Goal: Task Accomplishment & Management: Use online tool/utility

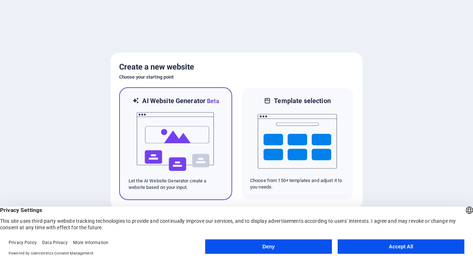
click at [164, 118] on img at bounding box center [175, 142] width 79 height 72
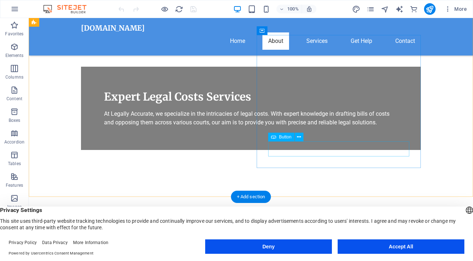
scroll to position [221, 0]
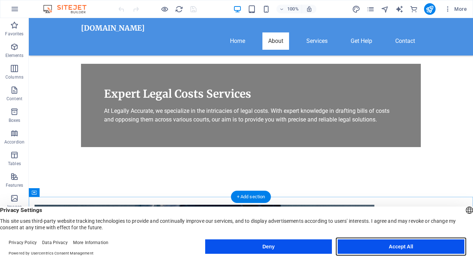
click at [380, 245] on button "Accept All" at bounding box center [401, 246] width 127 height 14
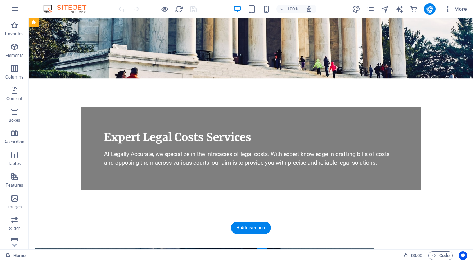
scroll to position [0, 0]
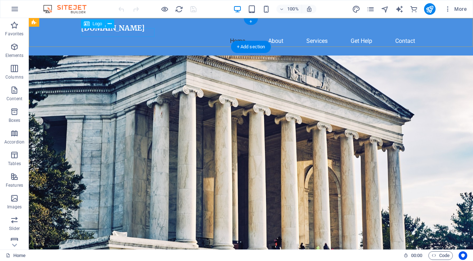
click at [124, 32] on div "[DOMAIN_NAME]" at bounding box center [251, 28] width 340 height 9
click at [93, 24] on span "Logo" at bounding box center [98, 24] width 10 height 4
click at [109, 22] on icon at bounding box center [110, 24] width 4 height 8
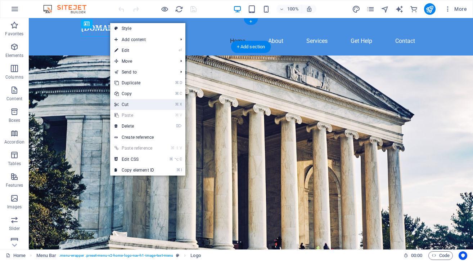
click at [126, 103] on link "⌘ X Cut" at bounding box center [134, 104] width 48 height 11
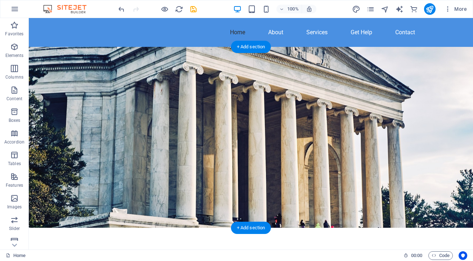
click at [262, 151] on figure at bounding box center [251, 137] width 444 height 181
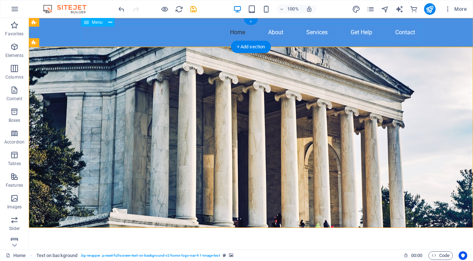
click at [251, 21] on div "+" at bounding box center [251, 21] width 14 height 6
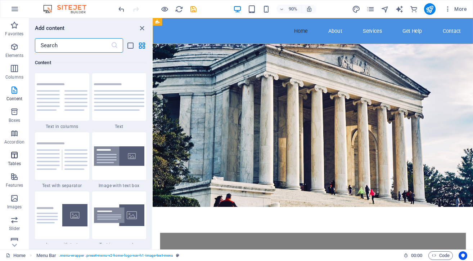
scroll to position [57, 0]
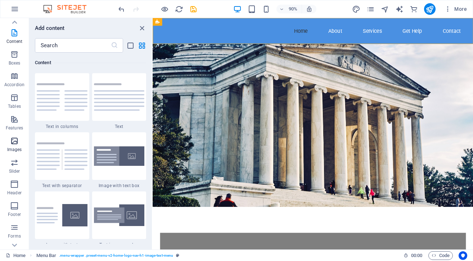
click at [13, 140] on icon "button" at bounding box center [14, 140] width 9 height 9
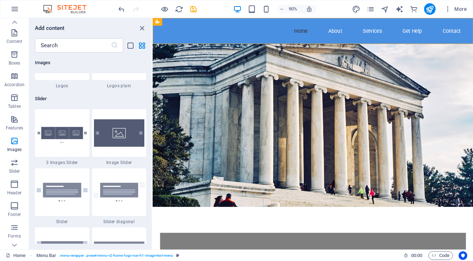
scroll to position [4049, 0]
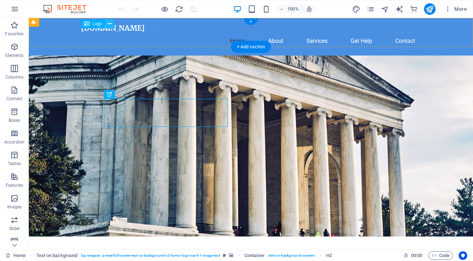
click at [109, 22] on icon at bounding box center [110, 24] width 4 height 8
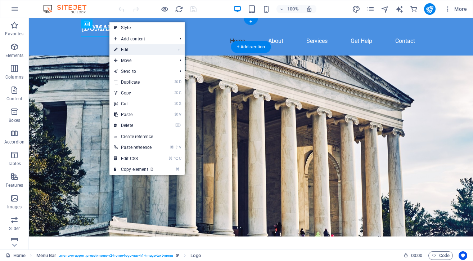
click at [122, 48] on link "⏎ Edit" at bounding box center [133, 49] width 48 height 11
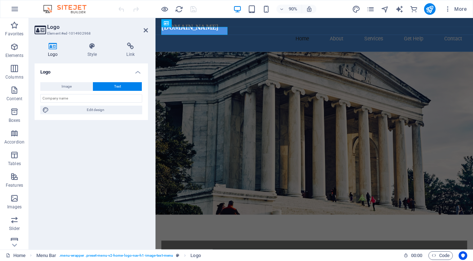
click at [52, 46] on icon at bounding box center [53, 45] width 37 height 7
click at [59, 98] on input "text" at bounding box center [91, 98] width 102 height 9
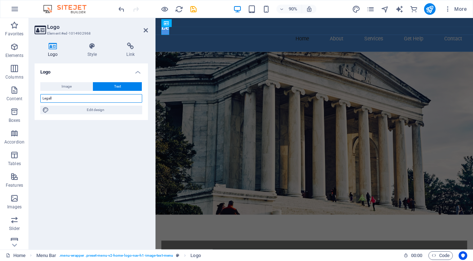
type input "Legally"
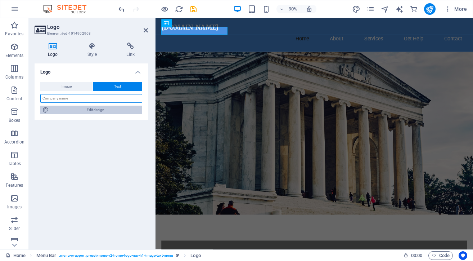
type input "Legally Accurate Cost Consultants"
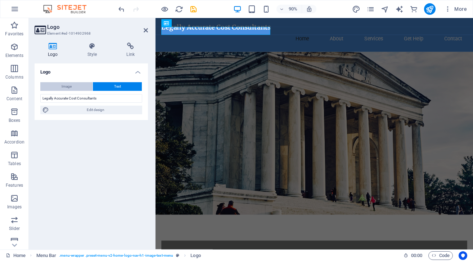
click at [63, 86] on span "Image" at bounding box center [67, 86] width 10 height 9
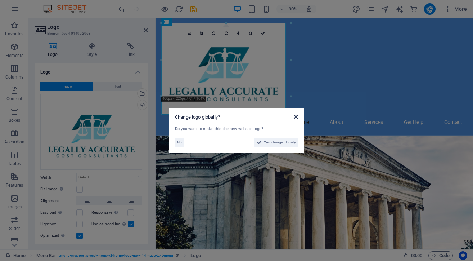
click at [295, 116] on icon at bounding box center [296, 117] width 4 height 6
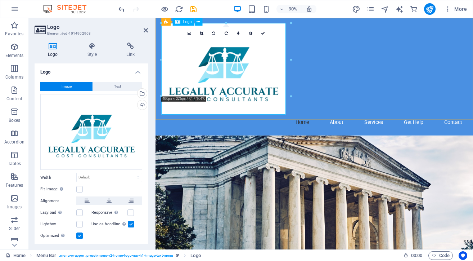
click at [197, 60] on div at bounding box center [332, 75] width 340 height 102
click at [279, 97] on div at bounding box center [332, 75] width 340 height 102
click at [203, 31] on icon at bounding box center [202, 33] width 4 height 4
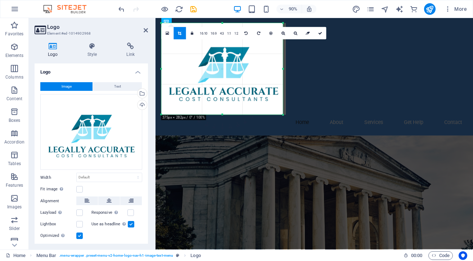
drag, startPoint x: 285, startPoint y: 114, endPoint x: 282, endPoint y: 111, distance: 3.8
click at [282, 113] on div at bounding box center [283, 115] width 4 height 4
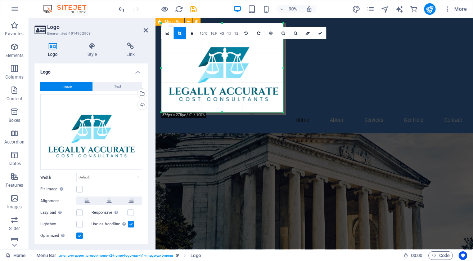
click at [354, 89] on div "Home About Services Get Help Contact" at bounding box center [332, 82] width 353 height 128
type input "376"
select select "px"
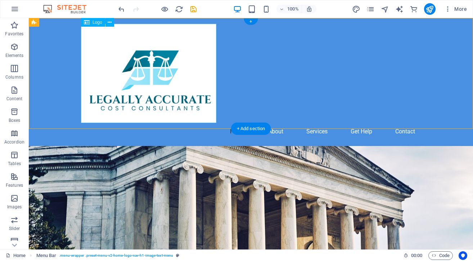
click at [128, 67] on div at bounding box center [251, 73] width 340 height 99
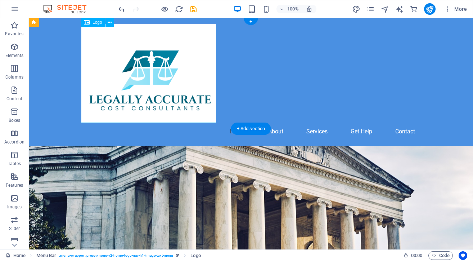
click at [161, 69] on div at bounding box center [251, 73] width 340 height 99
select select "px"
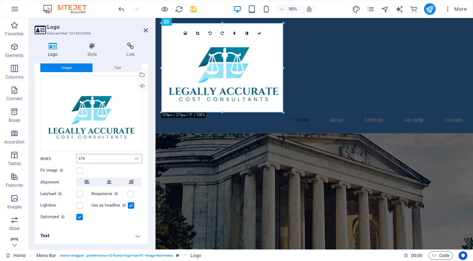
scroll to position [18, 0]
click at [81, 170] on label at bounding box center [79, 170] width 6 height 6
click at [0, 0] on input "Fit image Automatically fit image to a fixed width and height" at bounding box center [0, 0] width 0 height 0
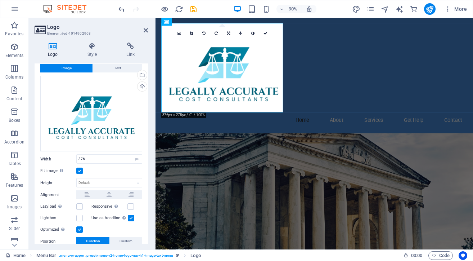
click at [79, 170] on label at bounding box center [79, 170] width 6 height 6
click at [0, 0] on input "Fit image Automatically fit image to a fixed width and height" at bounding box center [0, 0] width 0 height 0
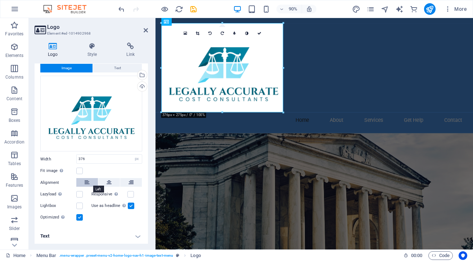
click at [88, 181] on icon at bounding box center [87, 182] width 5 height 9
drag, startPoint x: 95, startPoint y: 159, endPoint x: 70, endPoint y: 159, distance: 25.2
click at [70, 159] on div "Width 376 Default auto px rem % em vh vw" at bounding box center [91, 158] width 102 height 9
click at [252, 75] on div at bounding box center [332, 73] width 340 height 99
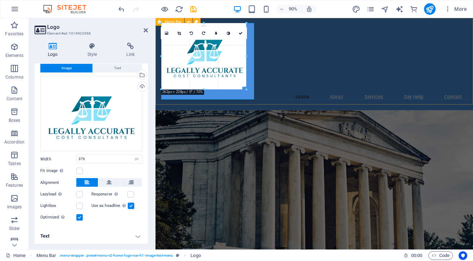
drag, startPoint x: 282, startPoint y: 24, endPoint x: 237, endPoint y: 97, distance: 86.3
type input "252"
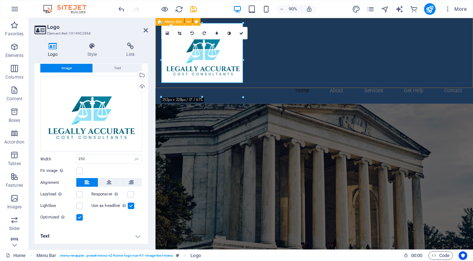
click at [277, 84] on div "Home About Services Get Help Contact" at bounding box center [332, 65] width 353 height 95
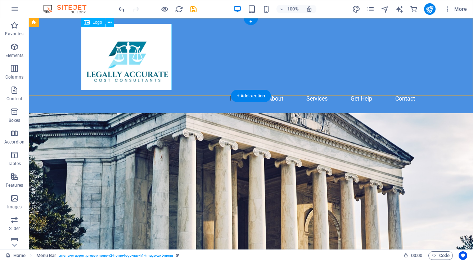
click at [127, 63] on div at bounding box center [251, 57] width 340 height 66
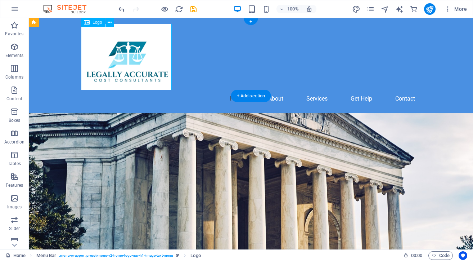
click at [93, 43] on div at bounding box center [251, 57] width 340 height 66
click at [171, 89] on div at bounding box center [251, 57] width 340 height 66
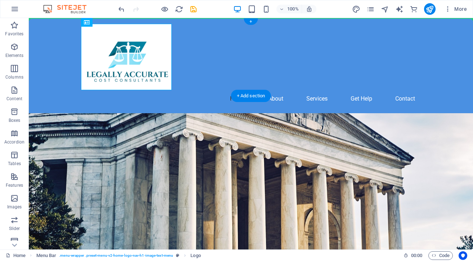
drag, startPoint x: 90, startPoint y: 44, endPoint x: 51, endPoint y: 44, distance: 39.6
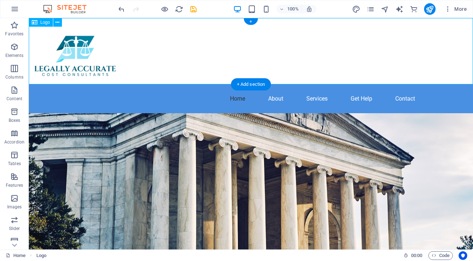
click at [153, 54] on div at bounding box center [251, 51] width 444 height 66
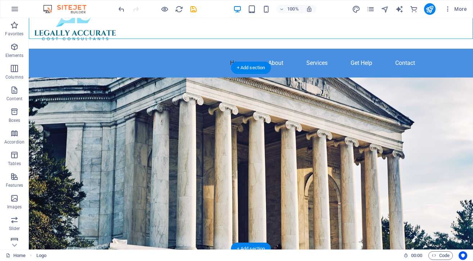
scroll to position [45, 0]
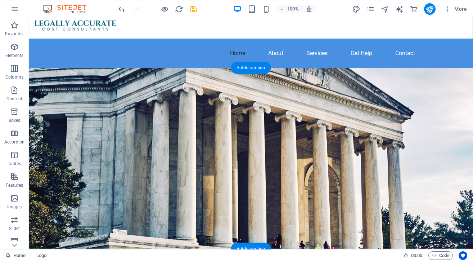
click at [302, 129] on figure at bounding box center [251, 158] width 444 height 181
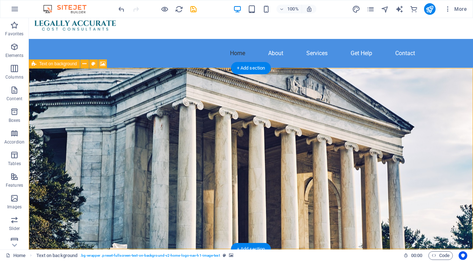
scroll to position [45, 0]
click at [319, 129] on figure at bounding box center [251, 173] width 444 height 210
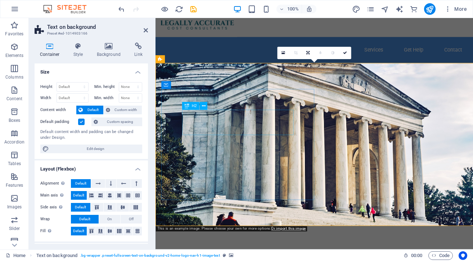
scroll to position [0, 0]
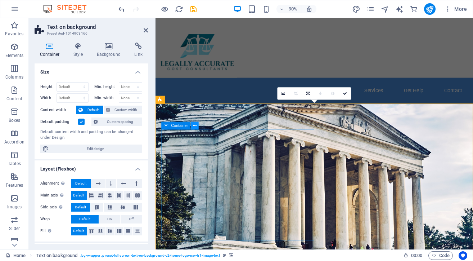
click at [195, 126] on icon at bounding box center [195, 125] width 4 height 7
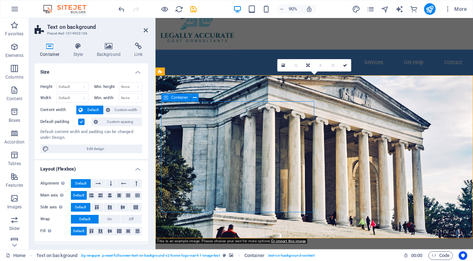
scroll to position [32, 0]
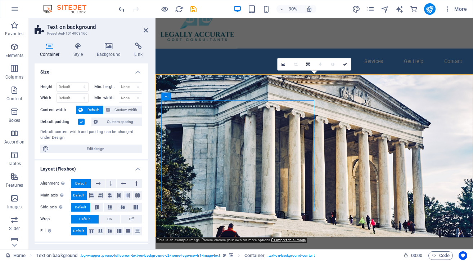
click at [414, 119] on figure at bounding box center [332, 171] width 353 height 181
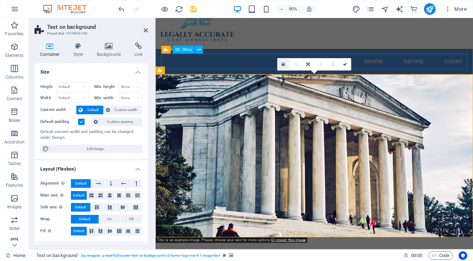
click at [284, 63] on icon at bounding box center [284, 64] width 4 height 5
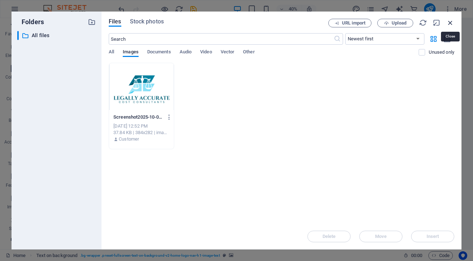
click at [449, 20] on icon "button" at bounding box center [451, 23] width 8 height 8
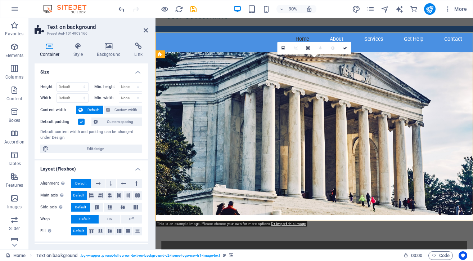
scroll to position [53, 0]
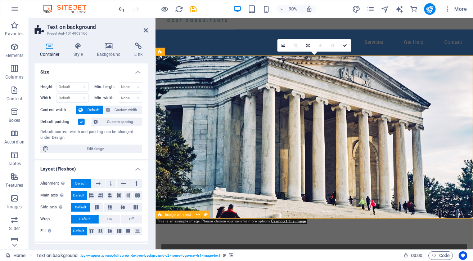
click at [179, 214] on span "Image with text" at bounding box center [178, 214] width 26 height 4
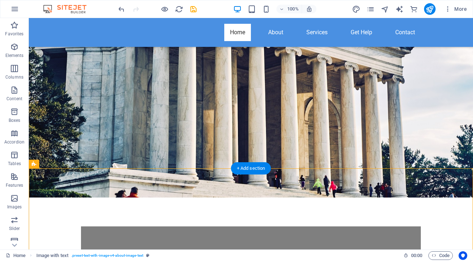
scroll to position [126, 0]
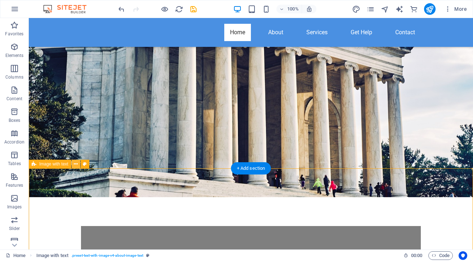
click at [77, 162] on icon at bounding box center [76, 164] width 4 height 8
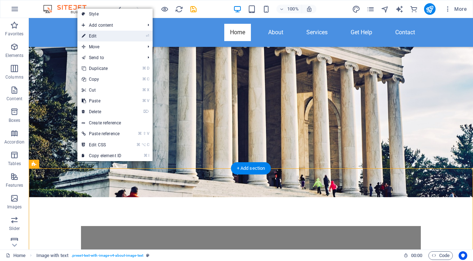
click at [93, 35] on link "⏎ Edit" at bounding box center [101, 36] width 48 height 11
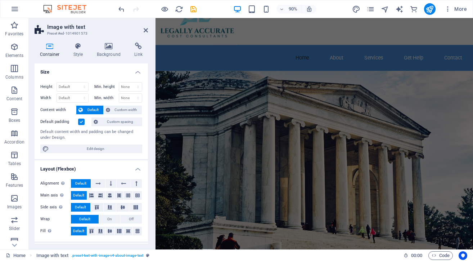
scroll to position [10, 0]
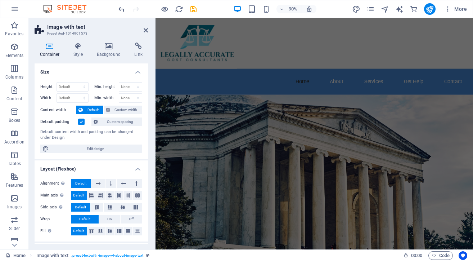
click at [368, 155] on figure at bounding box center [332, 208] width 353 height 210
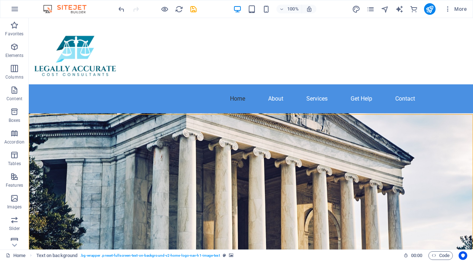
scroll to position [0, 0]
click at [13, 8] on icon "button" at bounding box center [14, 9] width 9 height 9
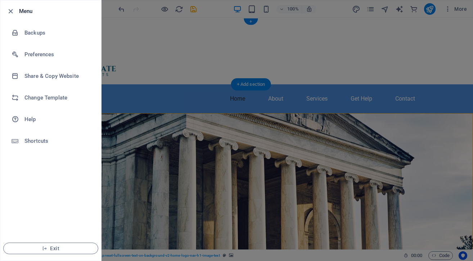
click at [182, 50] on div at bounding box center [236, 130] width 473 height 261
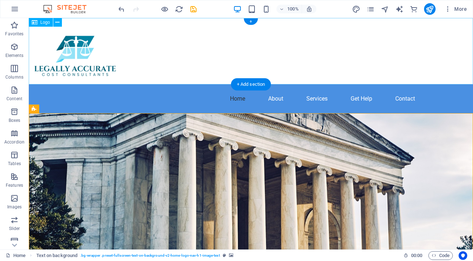
click at [68, 46] on div at bounding box center [251, 51] width 444 height 66
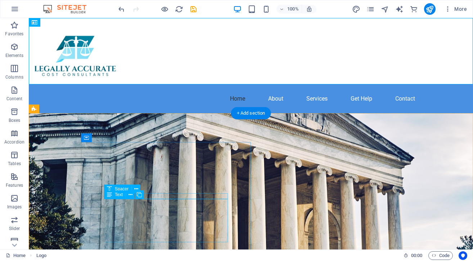
click at [120, 189] on span "Spacer" at bounding box center [122, 189] width 14 height 4
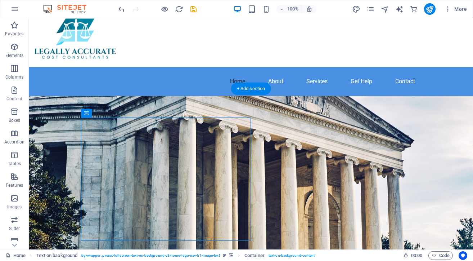
scroll to position [25, 0]
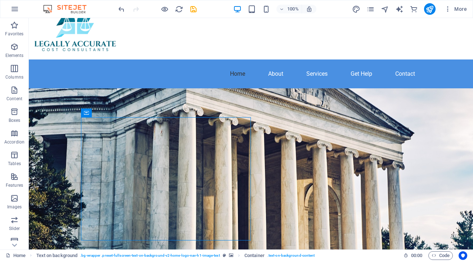
click at [66, 9] on img at bounding box center [68, 9] width 54 height 9
click at [44, 8] on img at bounding box center [68, 9] width 54 height 9
click at [120, 9] on icon "undo" at bounding box center [121, 9] width 8 height 8
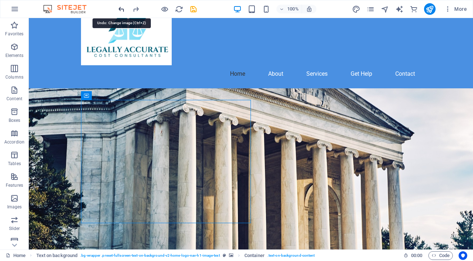
click at [122, 7] on icon "undo" at bounding box center [121, 9] width 8 height 8
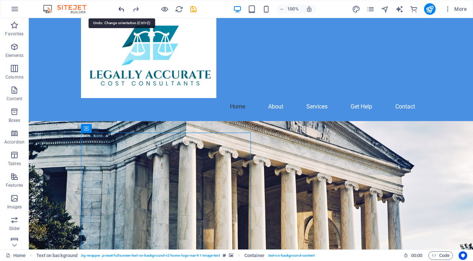
click at [121, 7] on icon "undo" at bounding box center [121, 9] width 8 height 8
click at [120, 6] on icon "undo" at bounding box center [121, 9] width 8 height 8
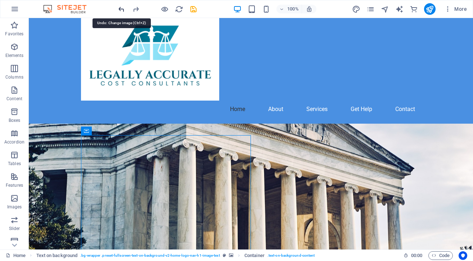
click at [120, 6] on icon "undo" at bounding box center [121, 9] width 8 height 8
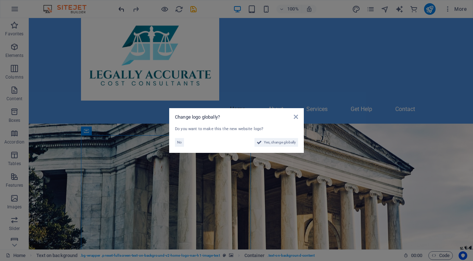
click at [120, 6] on aside "Change logo globally? Do you want to make this the new website logo? No Yes, ch…" at bounding box center [236, 130] width 473 height 261
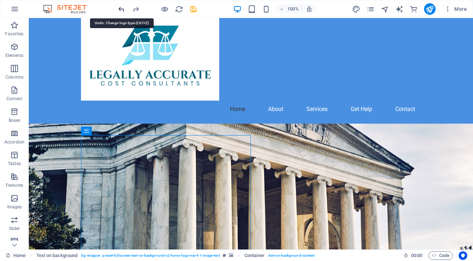
click at [120, 6] on icon "undo" at bounding box center [121, 9] width 8 height 8
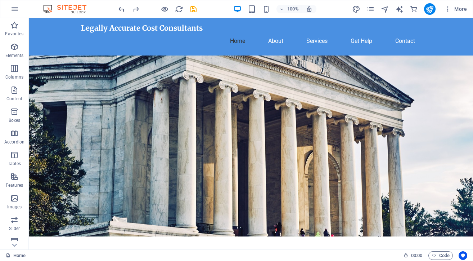
click at [50, 8] on img at bounding box center [68, 9] width 54 height 9
click at [67, 8] on img at bounding box center [68, 9] width 54 height 9
click at [71, 41] on div "Legally Accurate Cost Consultants Home About Services Get Help Contact" at bounding box center [251, 36] width 444 height 37
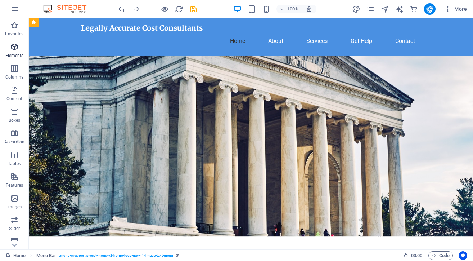
click at [12, 46] on icon "button" at bounding box center [14, 46] width 9 height 9
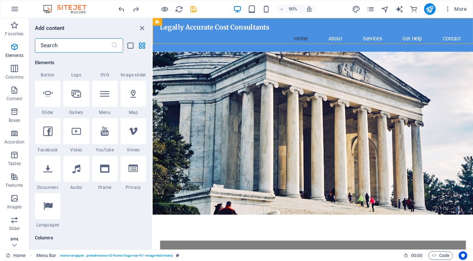
scroll to position [177, 0]
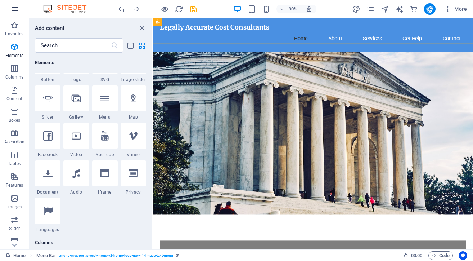
click at [15, 11] on icon "button" at bounding box center [14, 9] width 9 height 9
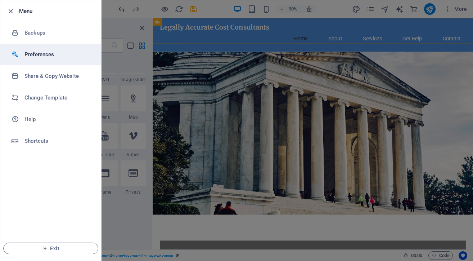
click at [37, 53] on h6 "Preferences" at bounding box center [57, 54] width 67 height 9
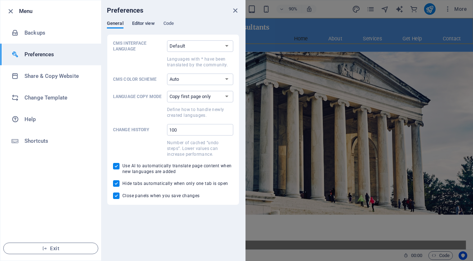
click at [143, 22] on span "Editor view" at bounding box center [143, 24] width 23 height 10
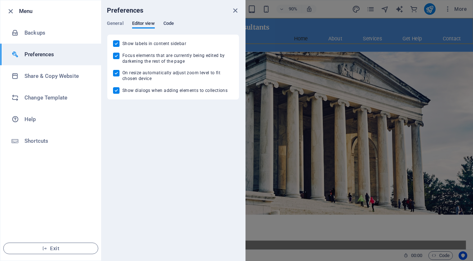
click at [170, 22] on span "Code" at bounding box center [168, 24] width 10 height 10
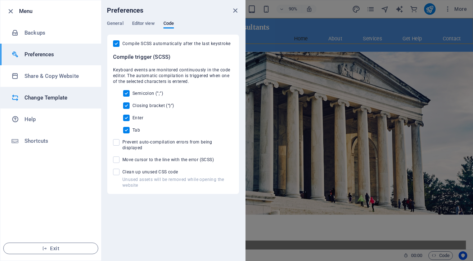
click at [27, 96] on h6 "Change Template" at bounding box center [57, 97] width 67 height 9
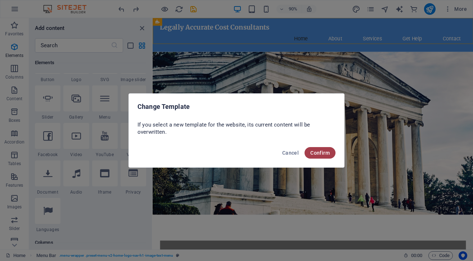
click at [320, 151] on span "Confirm" at bounding box center [319, 153] width 19 height 6
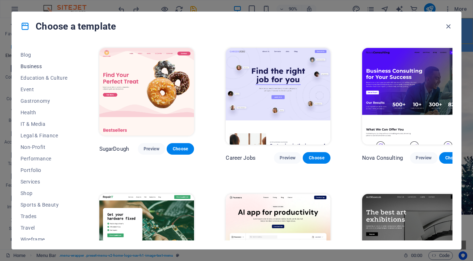
scroll to position [106, 0]
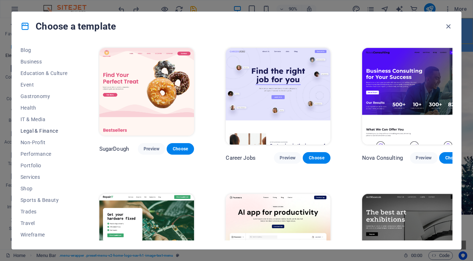
click at [29, 129] on span "Legal & Finance" at bounding box center [44, 131] width 47 height 6
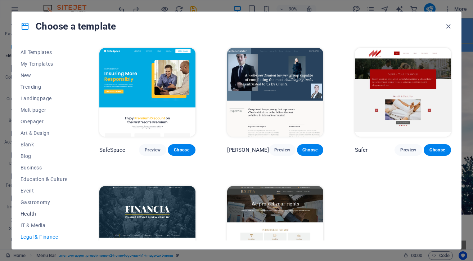
scroll to position [0, 0]
click at [38, 50] on span "All Templates" at bounding box center [44, 52] width 47 height 6
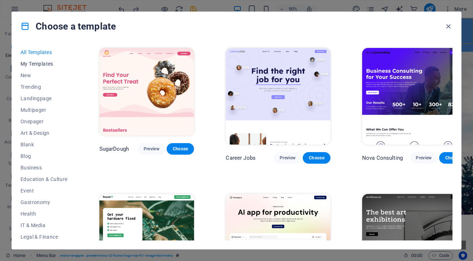
click at [24, 63] on span "My Templates" at bounding box center [44, 64] width 47 height 6
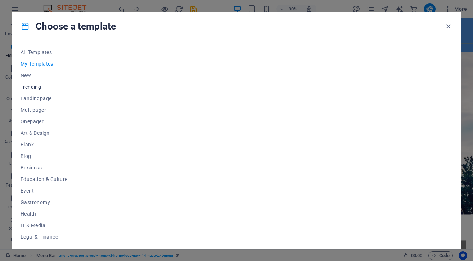
click at [25, 85] on span "Trending" at bounding box center [44, 87] width 47 height 6
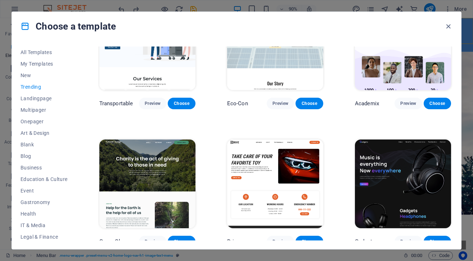
scroll to position [330, 0]
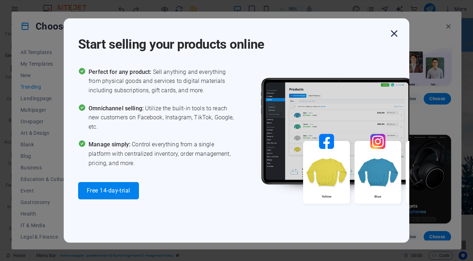
click at [393, 33] on icon "button" at bounding box center [394, 33] width 13 height 13
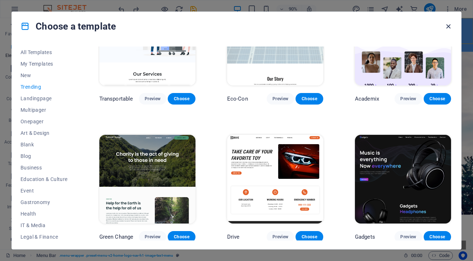
click at [447, 26] on icon "button" at bounding box center [448, 26] width 8 height 8
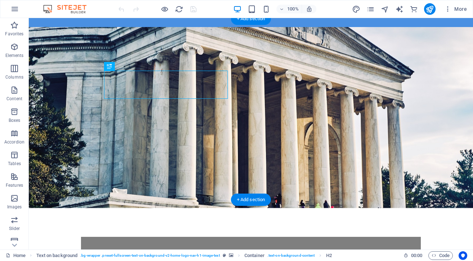
scroll to position [28, 0]
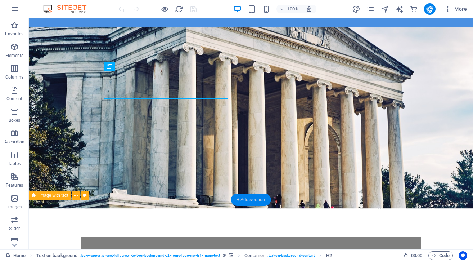
click at [249, 197] on div "+ Add section" at bounding box center [251, 199] width 40 height 12
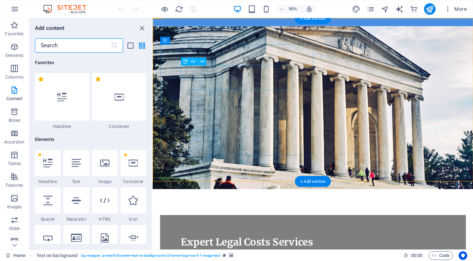
scroll to position [1308, 0]
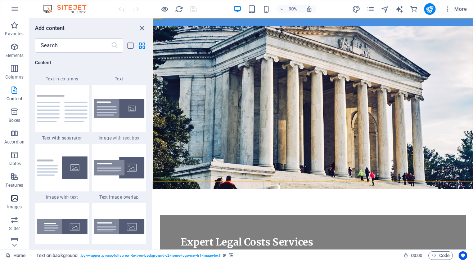
click at [13, 198] on icon "button" at bounding box center [14, 198] width 9 height 9
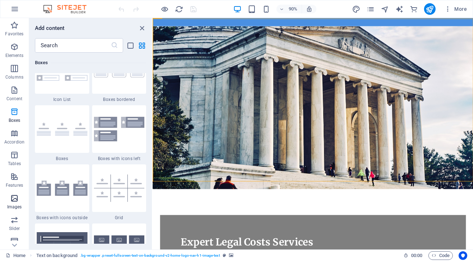
scroll to position [3794, 0]
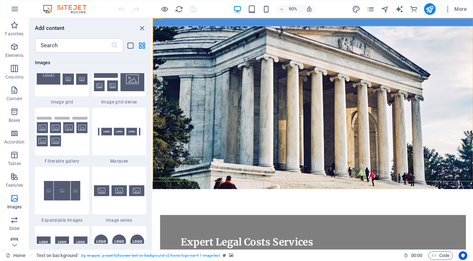
click at [52, 29] on img at bounding box center [62, 13] width 51 height 31
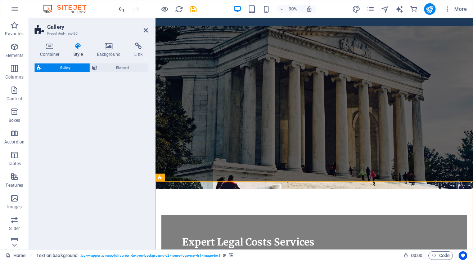
select select "rem"
select select "preset-gallery-v3-collage"
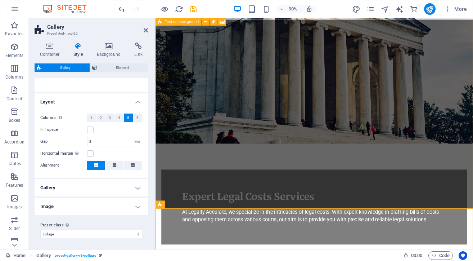
scroll to position [0, 0]
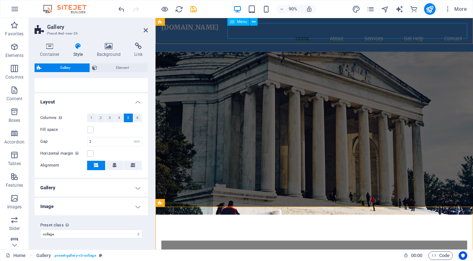
click at [318, 33] on nav "Home About Services Get Help Contact" at bounding box center [332, 40] width 340 height 17
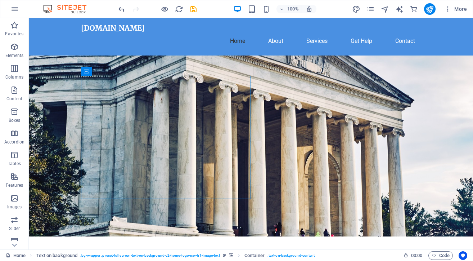
click at [367, 102] on figure at bounding box center [251, 145] width 444 height 181
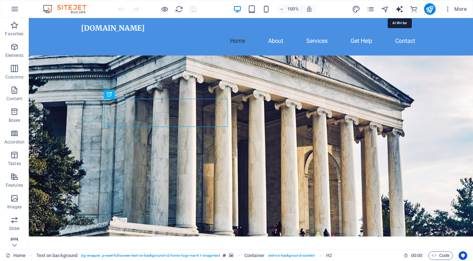
click at [396, 8] on icon "text_generator" at bounding box center [399, 9] width 8 height 8
select select "English"
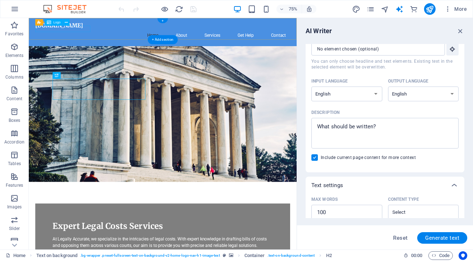
click at [81, 32] on div "[DOMAIN_NAME]" at bounding box center [207, 28] width 340 height 9
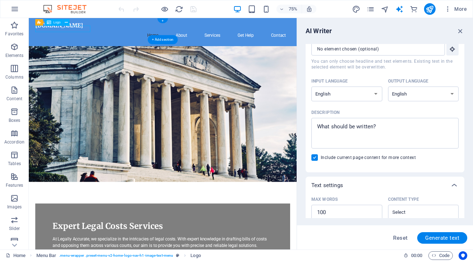
click at [85, 32] on div "[DOMAIN_NAME]" at bounding box center [207, 28] width 340 height 9
click at [67, 22] on icon at bounding box center [66, 22] width 3 height 6
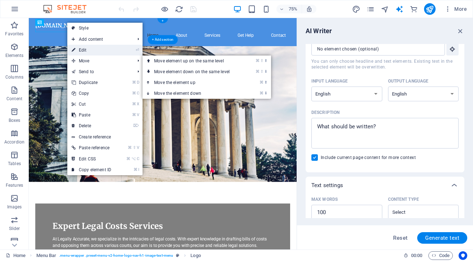
click at [80, 48] on link "⏎ Edit" at bounding box center [91, 50] width 48 height 11
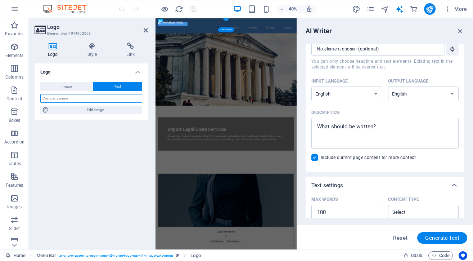
click at [55, 99] on input "text" at bounding box center [91, 98] width 102 height 9
type input "Legally"
type input "Legally Accurate Cost Consultants"
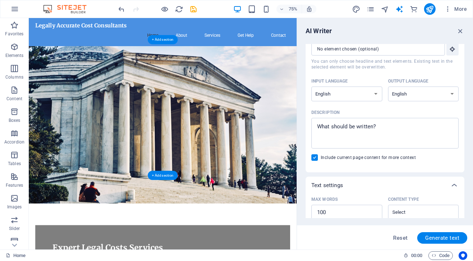
click at [231, 111] on figure at bounding box center [207, 160] width 357 height 210
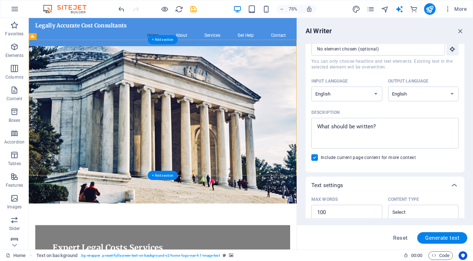
click at [306, 135] on figure at bounding box center [207, 160] width 357 height 210
click at [281, 157] on figure at bounding box center [207, 160] width 357 height 210
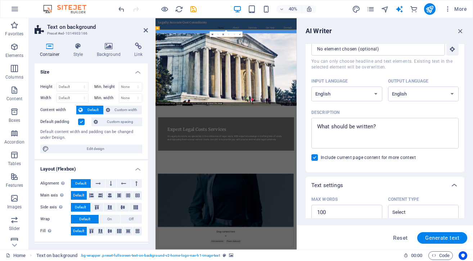
click at [404, 118] on figure at bounding box center [332, 145] width 353 height 181
click at [108, 43] on icon at bounding box center [108, 45] width 35 height 7
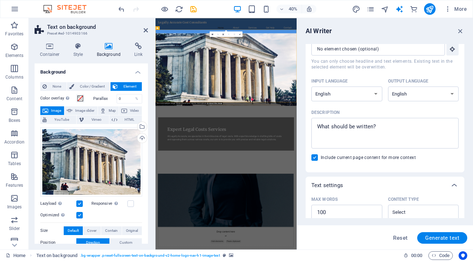
scroll to position [3, 0]
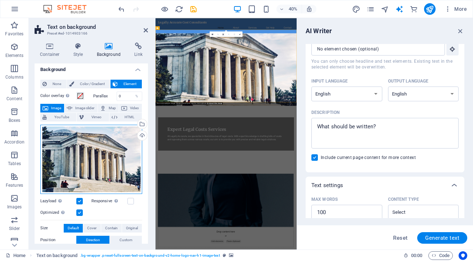
click at [96, 149] on div "Drag files here, click to choose files or select files from Files or our free s…" at bounding box center [91, 159] width 102 height 69
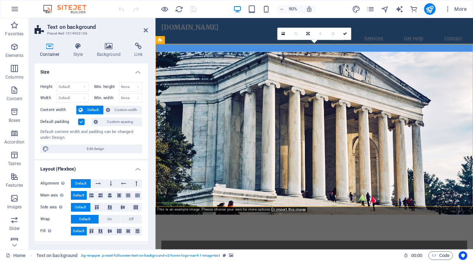
click at [369, 109] on figure at bounding box center [332, 145] width 353 height 181
click at [105, 44] on icon at bounding box center [108, 45] width 35 height 7
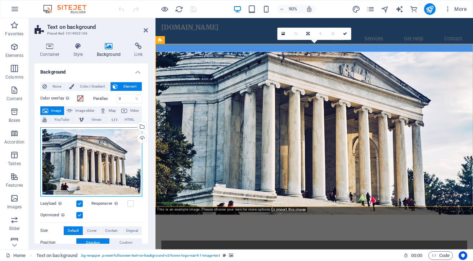
click at [79, 156] on div "Drag files here, click to choose files or select files from Files or our free s…" at bounding box center [91, 161] width 102 height 69
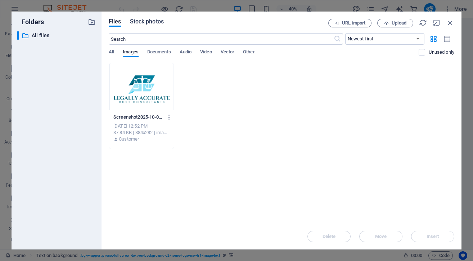
click at [145, 20] on span "Stock photos" at bounding box center [147, 21] width 34 height 9
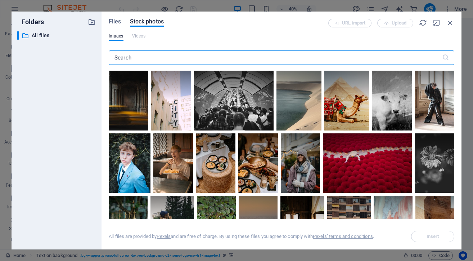
click at [124, 57] on input "text" at bounding box center [275, 57] width 333 height 14
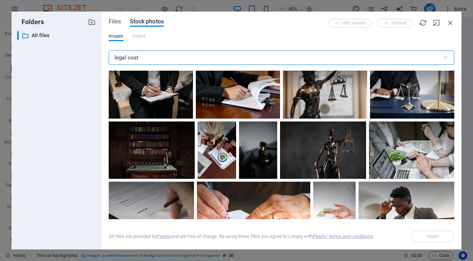
scroll to position [689, 0]
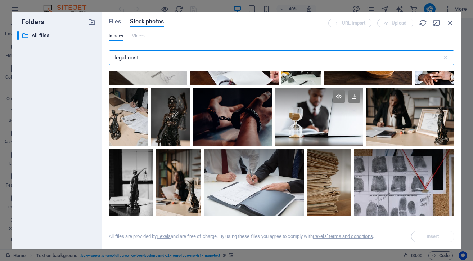
type input "legal cost"
click at [314, 119] on div at bounding box center [319, 117] width 89 height 59
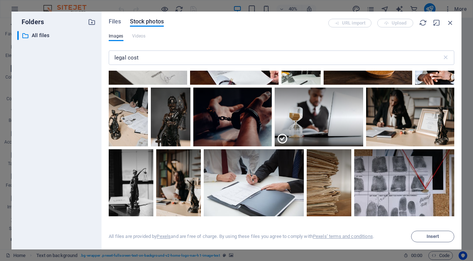
click at [238, 33] on div "Files Stock photos URL import Upload Images Videos legal cost ​ All files are p…" at bounding box center [282, 130] width 346 height 223
click at [353, 91] on icon at bounding box center [354, 96] width 12 height 12
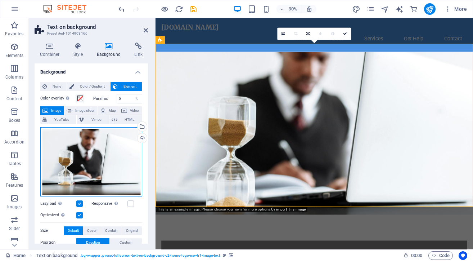
click at [90, 162] on div "Drag files here, click to choose files or select files from Files or our free s…" at bounding box center [91, 161] width 102 height 69
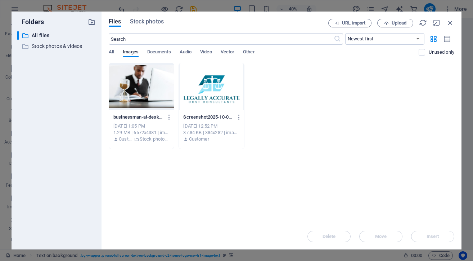
click at [145, 87] on div at bounding box center [141, 86] width 65 height 47
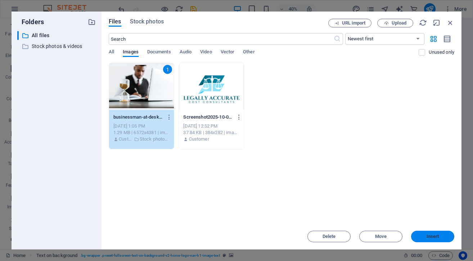
click at [433, 236] on span "Insert" at bounding box center [433, 236] width 13 height 4
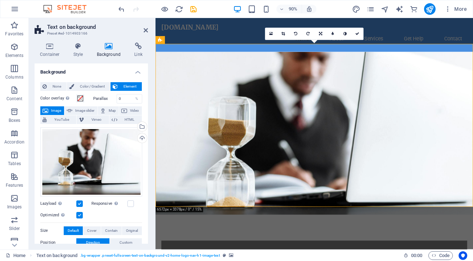
click at [445, 127] on figure at bounding box center [332, 145] width 353 height 181
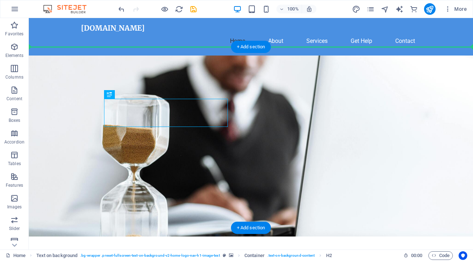
drag, startPoint x: 85, startPoint y: 107, endPoint x: 382, endPoint y: 79, distance: 298.5
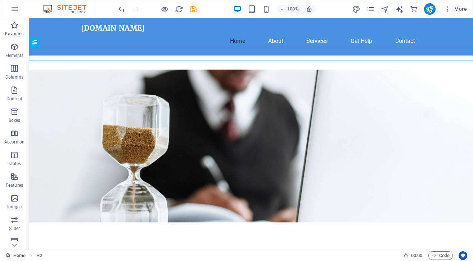
click at [258, 165] on figure at bounding box center [251, 146] width 444 height 153
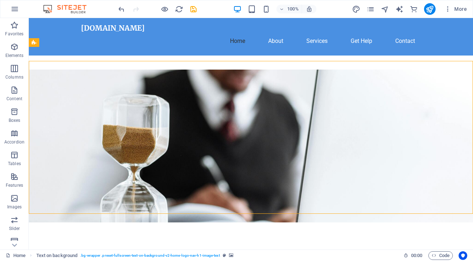
click at [319, 137] on figure at bounding box center [251, 146] width 444 height 153
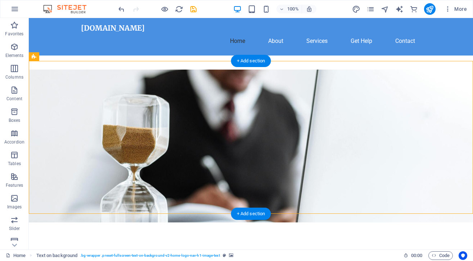
click at [273, 86] on figure at bounding box center [251, 146] width 444 height 153
click at [13, 91] on icon "button" at bounding box center [14, 90] width 9 height 9
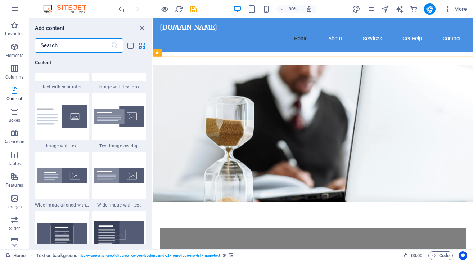
scroll to position [1359, 0]
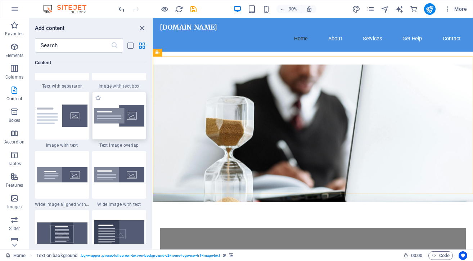
click at [111, 126] on img at bounding box center [119, 116] width 51 height 22
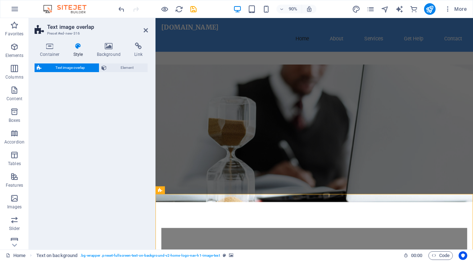
select select "rem"
select select "px"
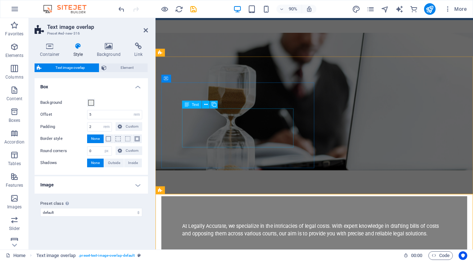
scroll to position [0, 0]
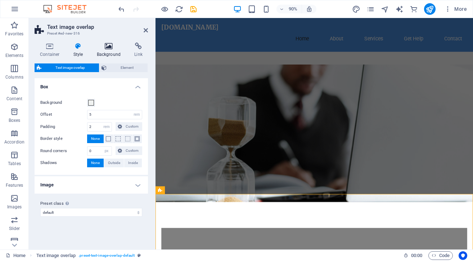
click at [107, 46] on icon at bounding box center [108, 45] width 35 height 7
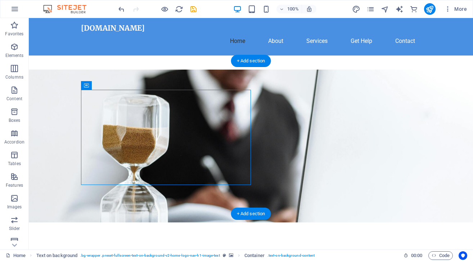
click at [413, 146] on figure at bounding box center [251, 146] width 444 height 153
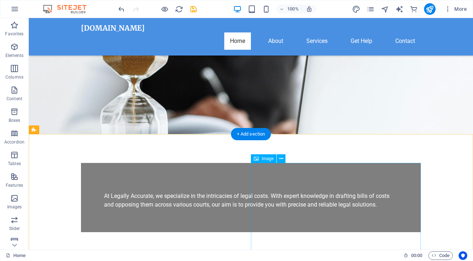
scroll to position [78, 0]
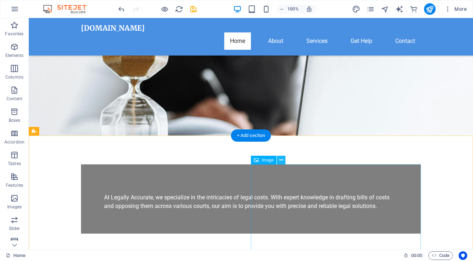
click at [282, 159] on icon at bounding box center [281, 160] width 4 height 8
click at [281, 158] on icon at bounding box center [281, 160] width 4 height 8
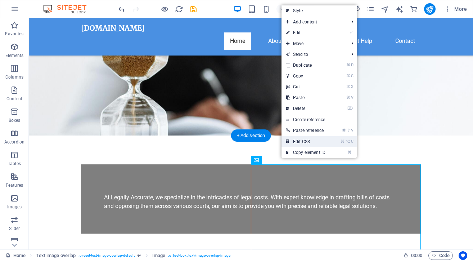
click at [303, 139] on link "⌘ ⌥ C Edit CSS" at bounding box center [306, 141] width 48 height 11
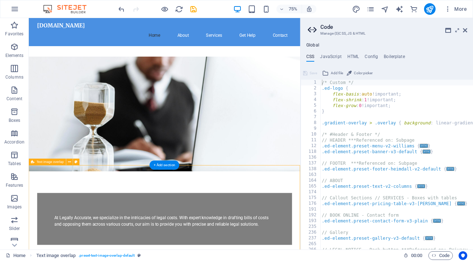
scroll to position [0, 0]
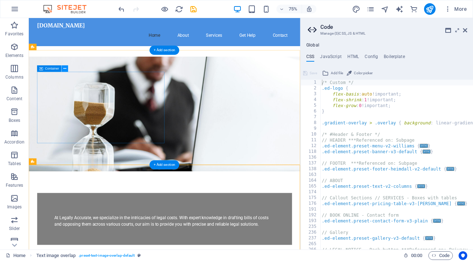
click at [64, 67] on icon at bounding box center [64, 69] width 3 height 6
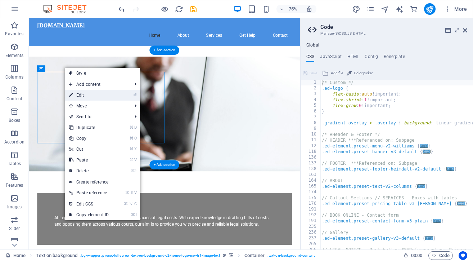
click at [80, 95] on link "⏎ Edit" at bounding box center [89, 95] width 48 height 11
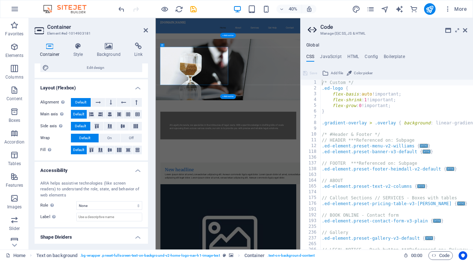
scroll to position [95, 0]
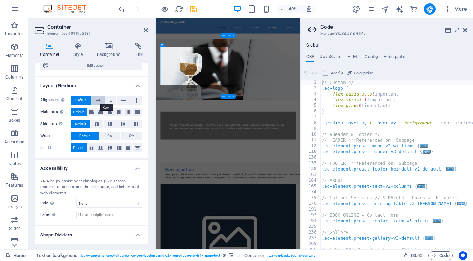
click at [96, 98] on icon at bounding box center [98, 100] width 5 height 9
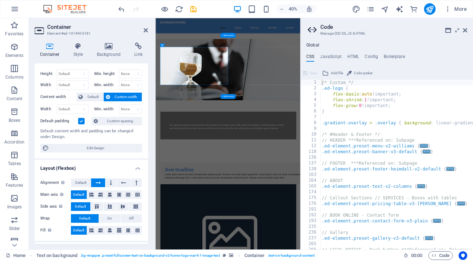
scroll to position [0, 0]
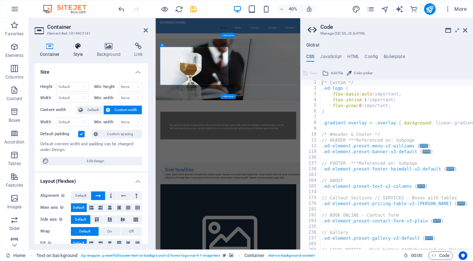
click at [76, 49] on icon at bounding box center [78, 45] width 21 height 7
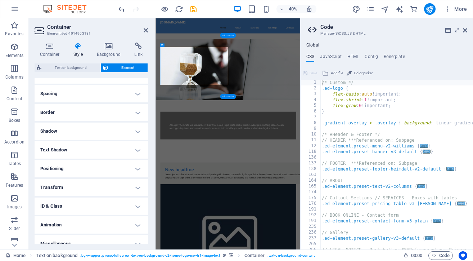
scroll to position [131, 0]
click at [136, 166] on h4 "Positioning" at bounding box center [91, 168] width 113 height 17
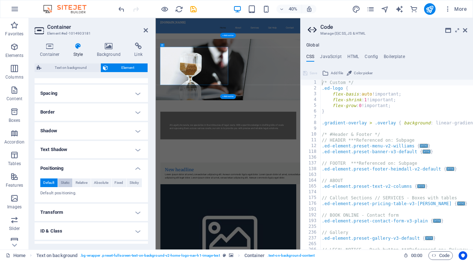
click at [64, 180] on span "Static" at bounding box center [65, 182] width 9 height 9
click at [80, 179] on span "Relative" at bounding box center [82, 182] width 12 height 9
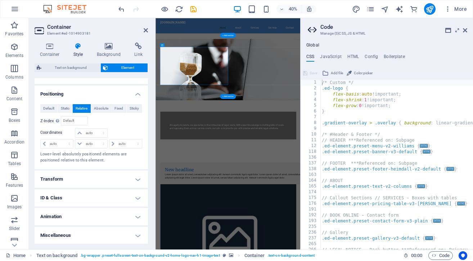
scroll to position [205, 0]
click at [134, 234] on h4 "Miscellaneous" at bounding box center [91, 235] width 113 height 17
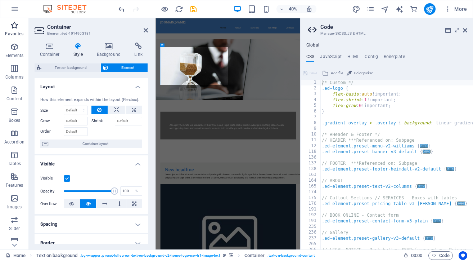
scroll to position [0, 0]
click at [450, 174] on figure at bounding box center [337, 146] width 362 height 153
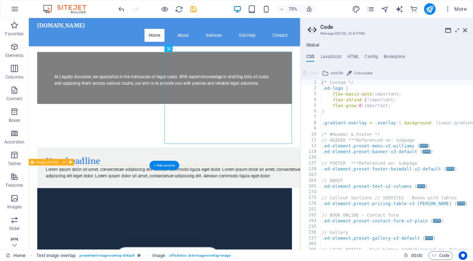
scroll to position [179, 0]
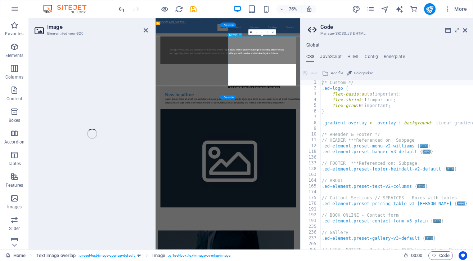
select select "%"
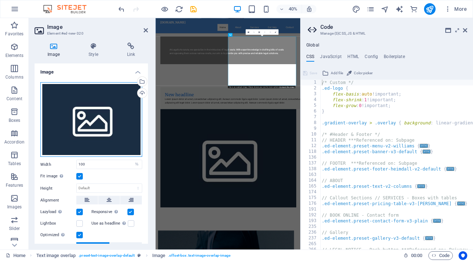
click at [98, 105] on div "Drag files here, click to choose files or select files from Files or our free s…" at bounding box center [91, 119] width 102 height 75
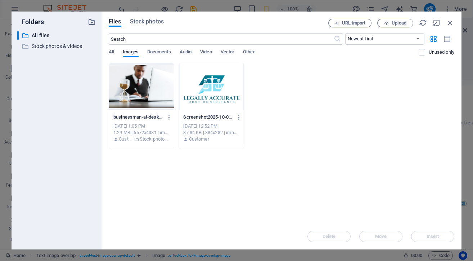
scroll to position [720, 0]
click at [141, 20] on span "Stock photos" at bounding box center [147, 21] width 34 height 9
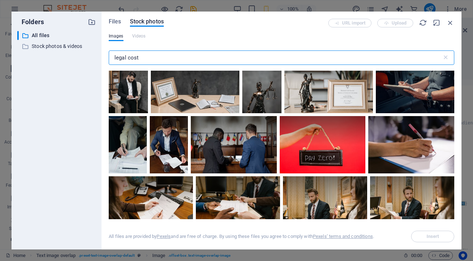
scroll to position [6307, 0]
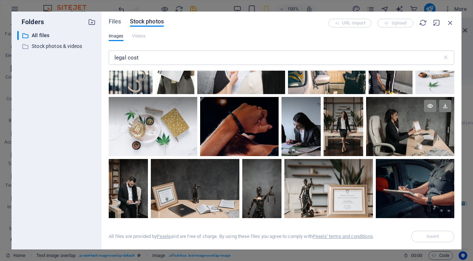
click at [397, 102] on div at bounding box center [410, 126] width 88 height 59
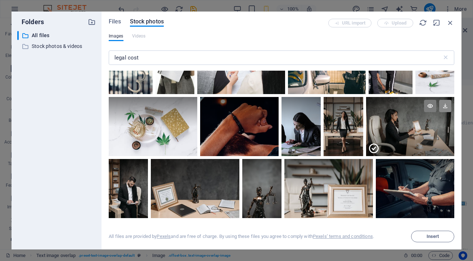
click at [443, 100] on icon at bounding box center [445, 106] width 12 height 12
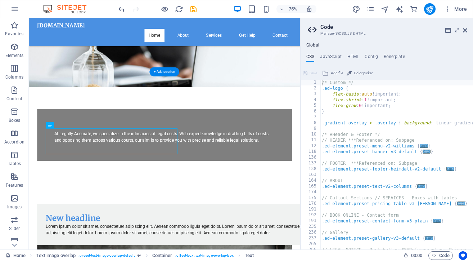
scroll to position [129, 0]
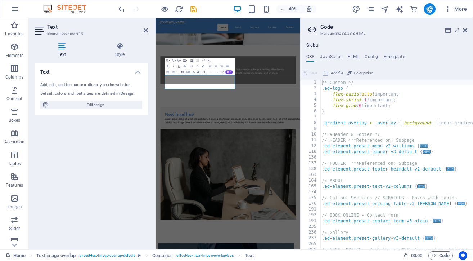
click at [61, 47] on icon at bounding box center [62, 45] width 54 height 7
click at [75, 103] on span "Edit design" at bounding box center [95, 104] width 89 height 9
select select "px"
select select "200"
select select "px"
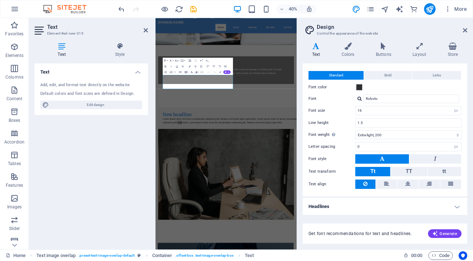
click at [95, 63] on h4 "Text" at bounding box center [91, 69] width 113 height 13
click at [134, 70] on h4 "Text" at bounding box center [91, 71] width 113 height 17
click at [43, 85] on div "Add, edit, and format text directly on the website." at bounding box center [91, 85] width 102 height 6
drag, startPoint x: 43, startPoint y: 85, endPoint x: 134, endPoint y: 94, distance: 91.5
click at [134, 94] on div "Add, edit, and format text directly on the website. Default colors and font siz…" at bounding box center [91, 95] width 113 height 39
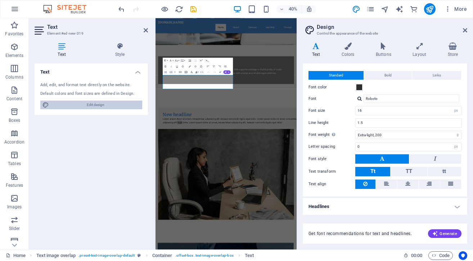
click at [91, 102] on span "Edit design" at bounding box center [95, 104] width 89 height 9
click at [444, 232] on span "Generate" at bounding box center [444, 233] width 25 height 6
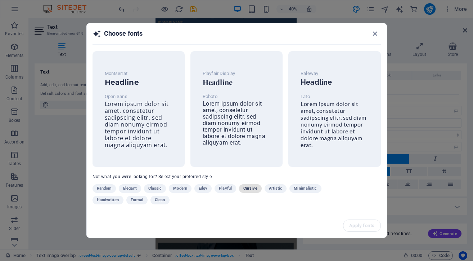
click at [250, 187] on span "Cursive" at bounding box center [250, 188] width 14 height 9
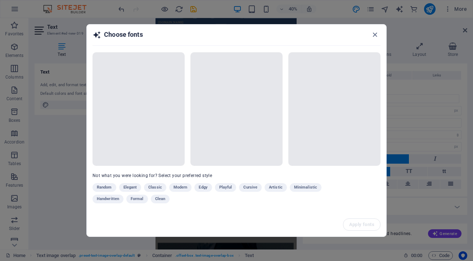
click at [225, 186] on div "Random Elegant Classic Modern Edgy Playful Cursive Artistic Minimalistic Handwr…" at bounding box center [219, 194] width 252 height 23
click at [224, 185] on div "Random Elegant Classic Modern Edgy Playful Cursive Artistic Minimalistic Handwr…" at bounding box center [219, 194] width 252 height 23
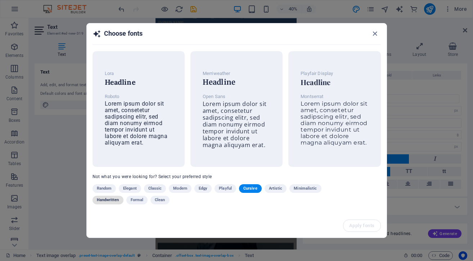
click at [102, 198] on span "Handwritten" at bounding box center [108, 200] width 22 height 9
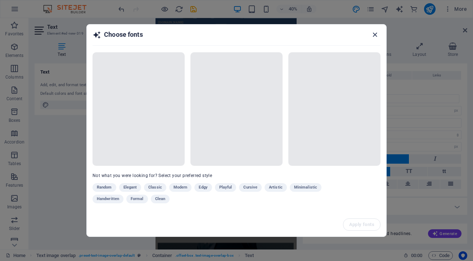
click at [375, 32] on icon "button" at bounding box center [375, 35] width 8 height 8
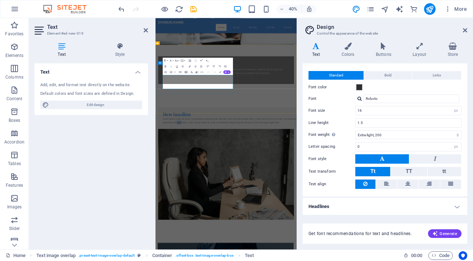
drag, startPoint x: 176, startPoint y: 167, endPoint x: 343, endPoint y: 194, distance: 168.6
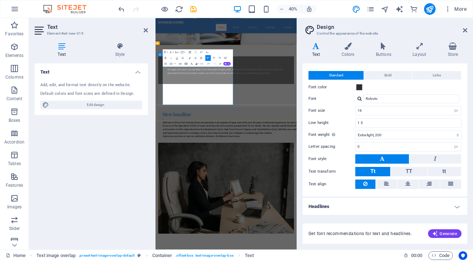
click at [144, 30] on icon at bounding box center [146, 30] width 4 height 6
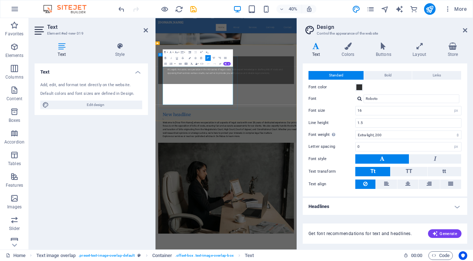
click at [146, 27] on link at bounding box center [146, 30] width 4 height 6
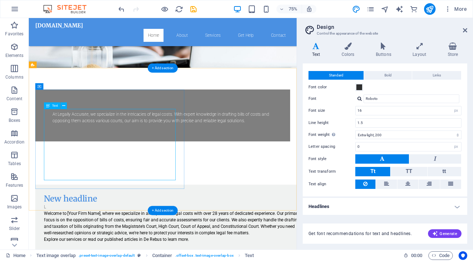
click at [64, 104] on icon at bounding box center [63, 106] width 3 height 6
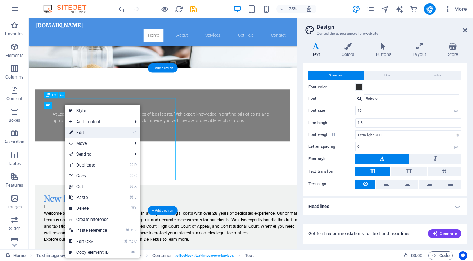
click at [81, 132] on link "⏎ Edit" at bounding box center [89, 132] width 48 height 11
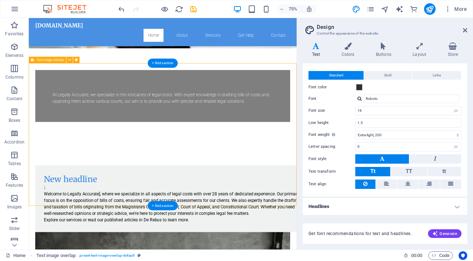
scroll to position [124, 0]
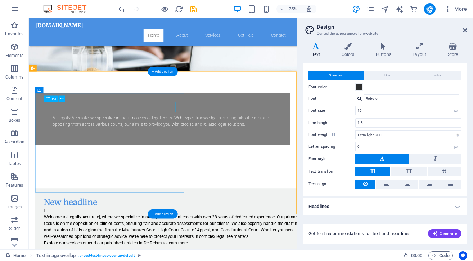
click at [109, 256] on div "New headline" at bounding box center [222, 263] width 346 height 14
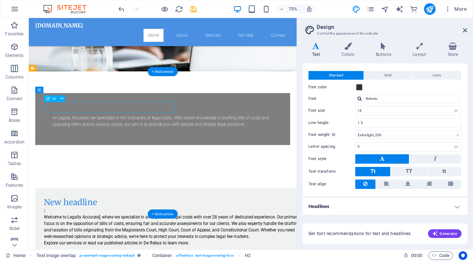
click at [109, 256] on div "New headline" at bounding box center [222, 263] width 346 height 14
click at [124, 256] on div "New headline" at bounding box center [222, 263] width 346 height 14
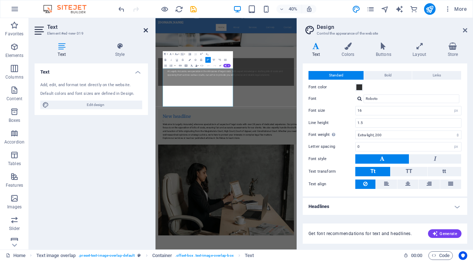
click at [145, 28] on icon at bounding box center [146, 30] width 4 height 6
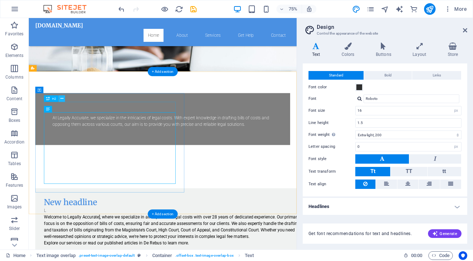
click at [62, 97] on icon at bounding box center [61, 99] width 3 height 6
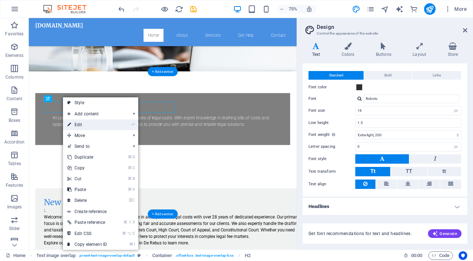
click at [79, 121] on link "⏎ Edit" at bounding box center [87, 124] width 48 height 11
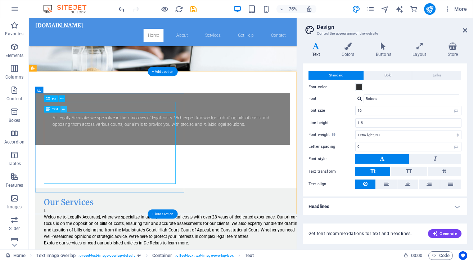
click at [64, 108] on icon at bounding box center [63, 109] width 3 height 6
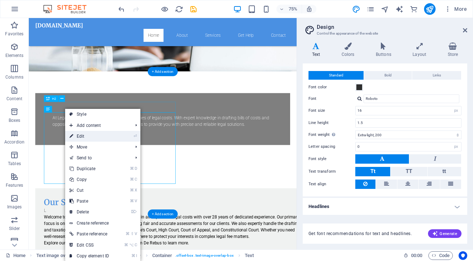
click at [82, 135] on link "⏎ Edit" at bounding box center [89, 136] width 48 height 11
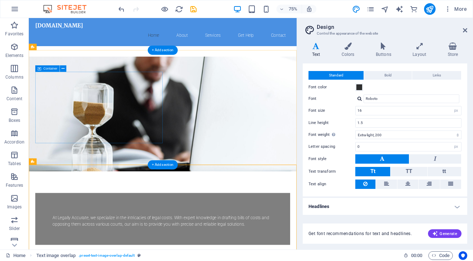
scroll to position [2, 0]
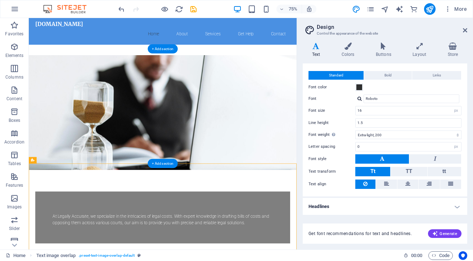
click at [232, 85] on figure at bounding box center [207, 144] width 357 height 153
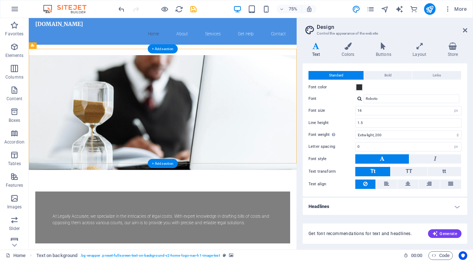
click at [215, 75] on figure at bounding box center [207, 144] width 357 height 153
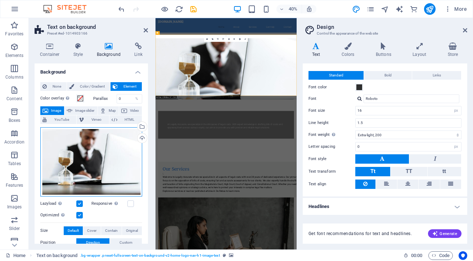
click at [94, 151] on div "Drag files here, click to choose files or select files from Files or our free s…" at bounding box center [91, 161] width 102 height 69
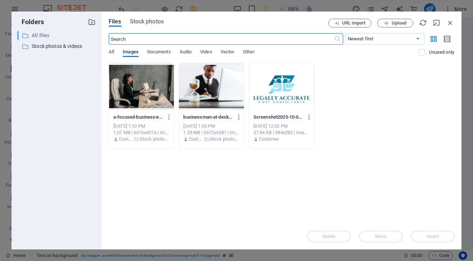
drag, startPoint x: 130, startPoint y: 40, endPoint x: 89, endPoint y: 39, distance: 41.4
click at [89, 39] on div "Folders ​ All files All files ​ Stock photos & videos Stock photos & videos Fil…" at bounding box center [237, 131] width 450 height 238
drag, startPoint x: 133, startPoint y: 39, endPoint x: 121, endPoint y: 39, distance: 11.9
click at [121, 39] on input "text" at bounding box center [221, 39] width 225 height 12
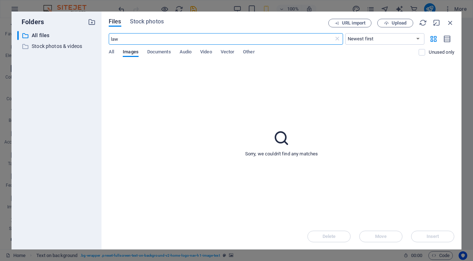
click at [121, 38] on input "law" at bounding box center [221, 39] width 225 height 12
drag, startPoint x: 121, startPoint y: 38, endPoint x: 88, endPoint y: 37, distance: 33.1
click at [88, 37] on div "Folders ​ All files All files ​ Stock photos & videos Stock photos & videos Fil…" at bounding box center [237, 131] width 450 height 238
type input "legal"
click at [141, 36] on input "legal" at bounding box center [221, 39] width 225 height 12
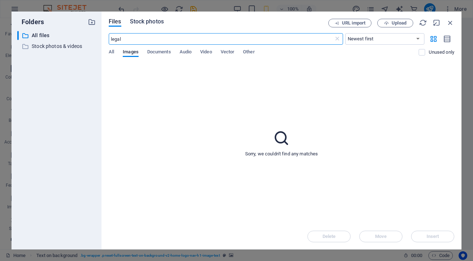
click at [144, 19] on span "Stock photos" at bounding box center [147, 21] width 34 height 9
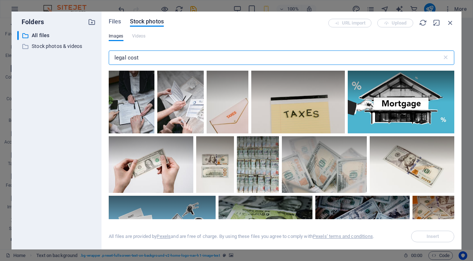
drag, startPoint x: 148, startPoint y: 54, endPoint x: 88, endPoint y: 54, distance: 60.9
click at [88, 54] on div "Folders ​ All files All files ​ Stock photos & videos Stock photos & videos Fil…" at bounding box center [237, 131] width 450 height 238
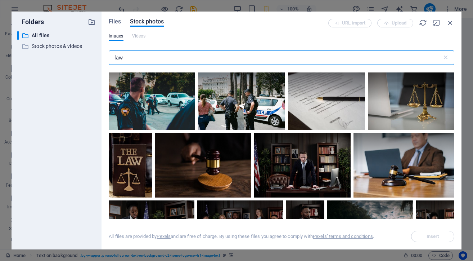
scroll to position [332, 0]
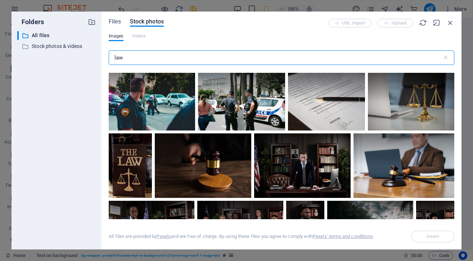
drag, startPoint x: 125, startPoint y: 57, endPoint x: 89, endPoint y: 57, distance: 35.3
click at [89, 57] on div "Folders ​ All files All files ​ Stock photos & videos Stock photos & videos Fil…" at bounding box center [237, 131] width 450 height 238
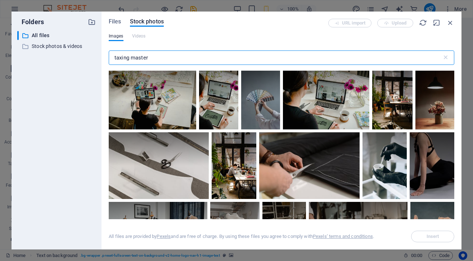
scroll to position [0, 0]
drag, startPoint x: 152, startPoint y: 57, endPoint x: 98, endPoint y: 55, distance: 54.4
click at [98, 55] on div "Folders ​ All files All files ​ Stock photos & videos Stock photos & videos Fil…" at bounding box center [237, 131] width 450 height 238
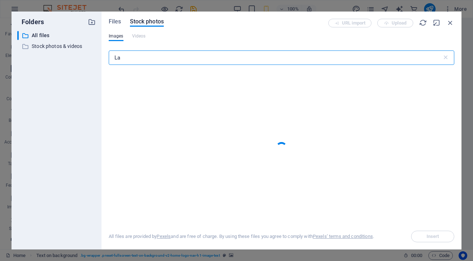
type input "Law"
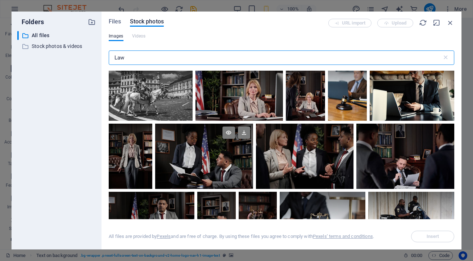
scroll to position [669, 0]
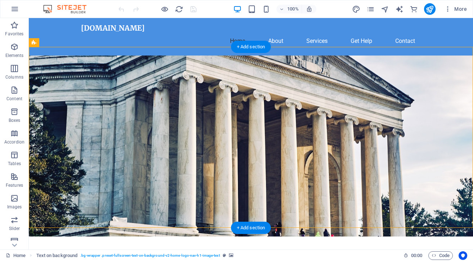
click at [292, 185] on figure at bounding box center [251, 145] width 444 height 181
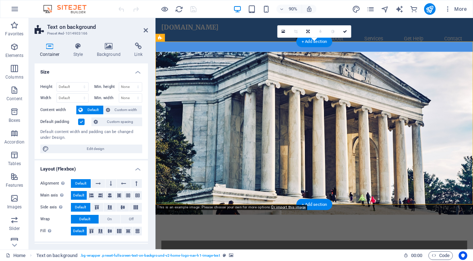
scroll to position [4, 0]
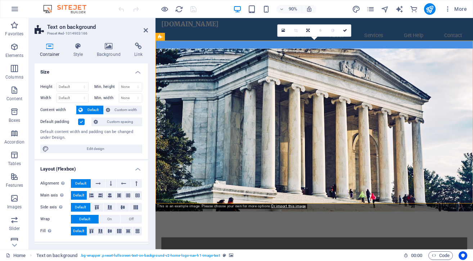
click at [342, 135] on figure at bounding box center [332, 142] width 353 height 181
click at [109, 45] on icon at bounding box center [108, 45] width 35 height 7
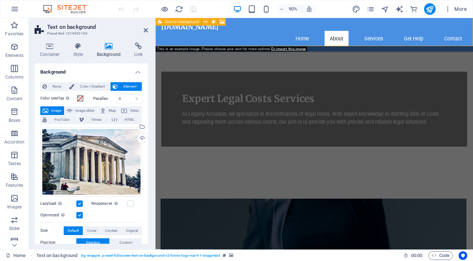
scroll to position [178, 0]
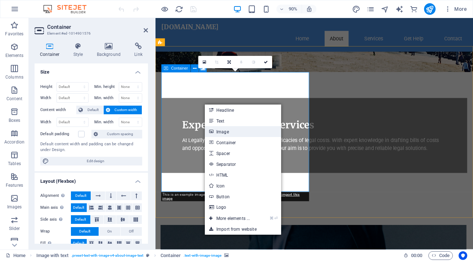
click at [218, 129] on link "Image" at bounding box center [243, 131] width 76 height 11
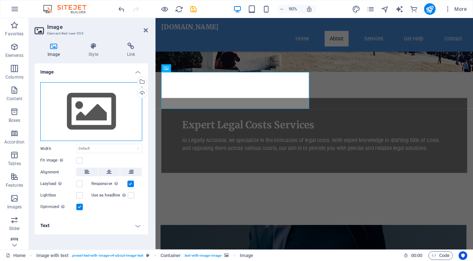
click at [84, 117] on div "Drag files here, click to choose files or select files from Files or our free s…" at bounding box center [91, 111] width 102 height 59
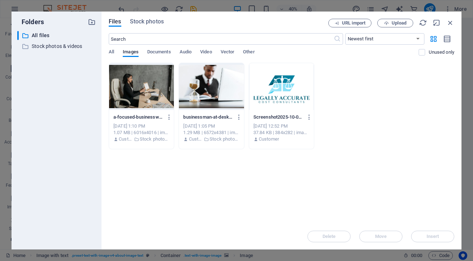
click at [205, 79] on div at bounding box center [211, 86] width 65 height 47
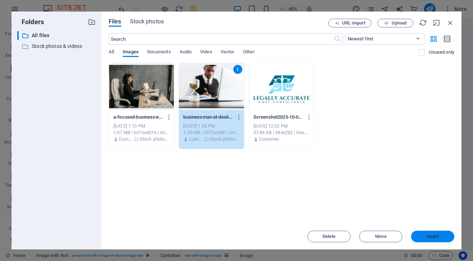
click at [432, 239] on button "Insert" at bounding box center [432, 236] width 43 height 12
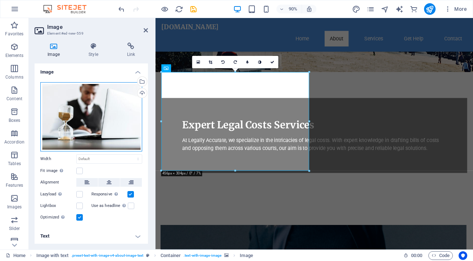
click at [85, 112] on div "Drag files here, click to choose files or select files from Files or our free s…" at bounding box center [91, 116] width 102 height 69
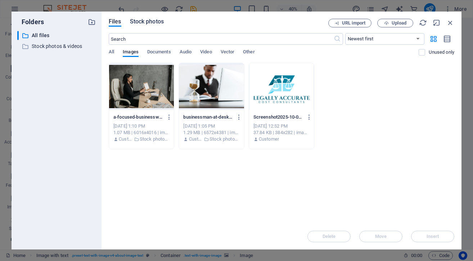
click at [140, 22] on span "Stock photos" at bounding box center [147, 21] width 34 height 9
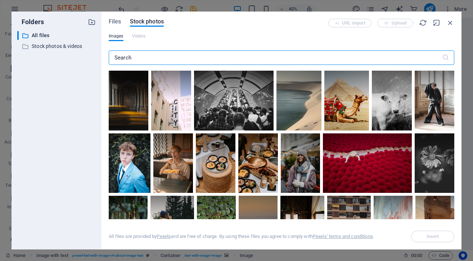
click at [140, 58] on input "text" at bounding box center [275, 57] width 333 height 14
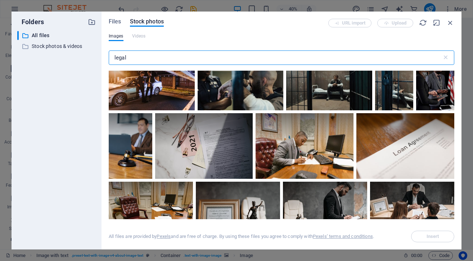
scroll to position [2378, 0]
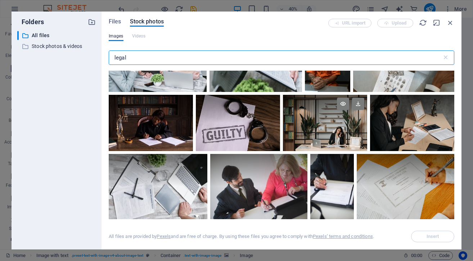
type input "legal"
click at [326, 118] on div at bounding box center [325, 123] width 84 height 56
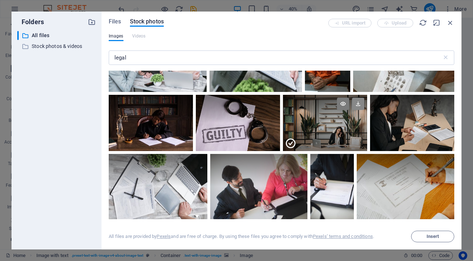
click at [357, 98] on icon at bounding box center [358, 104] width 12 height 12
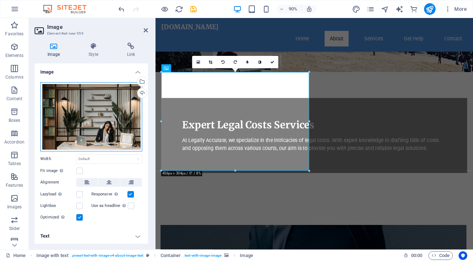
click at [100, 110] on div "Drag files here, click to choose files or select files from Files or our free s…" at bounding box center [91, 116] width 102 height 69
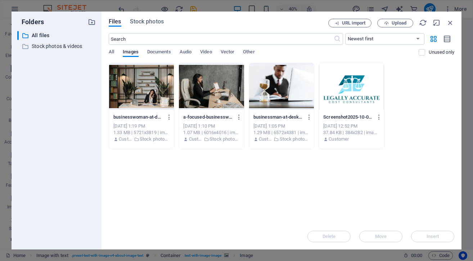
click at [144, 82] on div at bounding box center [141, 86] width 65 height 47
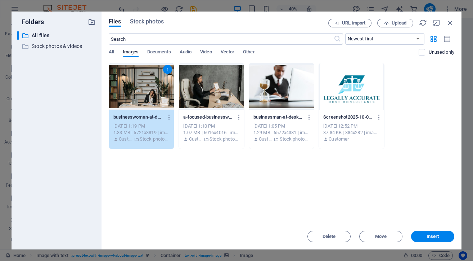
click at [144, 82] on div "1" at bounding box center [141, 86] width 65 height 47
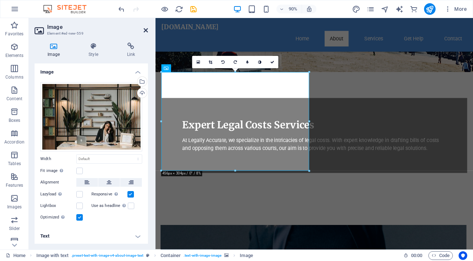
click at [145, 28] on icon at bounding box center [146, 30] width 4 height 6
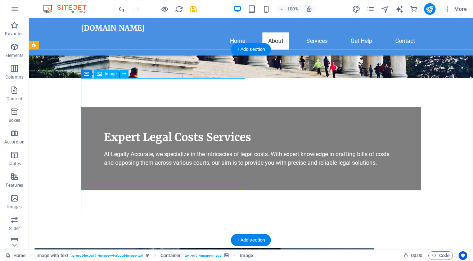
click at [124, 72] on icon at bounding box center [124, 74] width 4 height 8
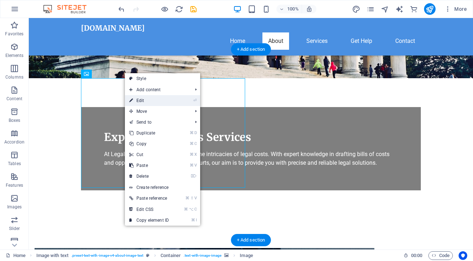
click at [142, 100] on link "⏎ Edit" at bounding box center [149, 100] width 48 height 11
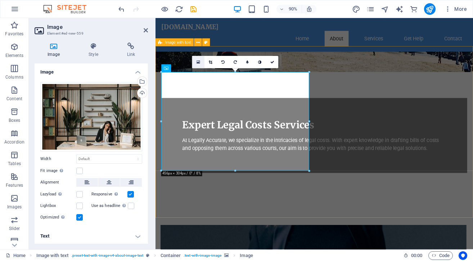
click at [197, 60] on icon at bounding box center [199, 62] width 4 height 5
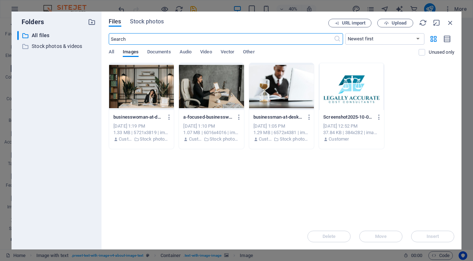
click at [143, 88] on div at bounding box center [141, 86] width 65 height 47
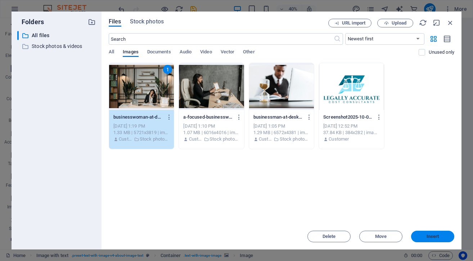
click at [434, 236] on span "Insert" at bounding box center [433, 236] width 13 height 4
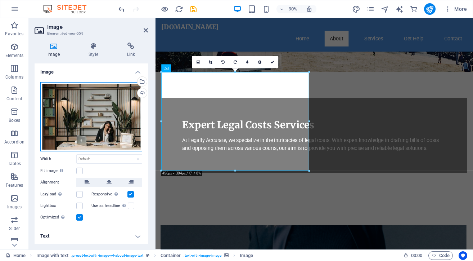
click at [97, 110] on div "Drag files here, click to choose files or select files from Files or our free s…" at bounding box center [91, 116] width 102 height 69
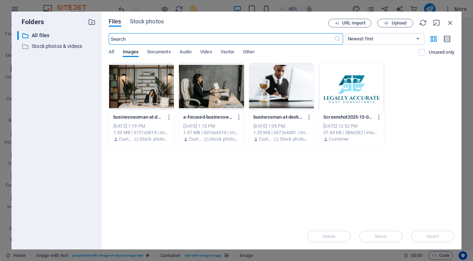
click at [145, 96] on div at bounding box center [141, 86] width 65 height 47
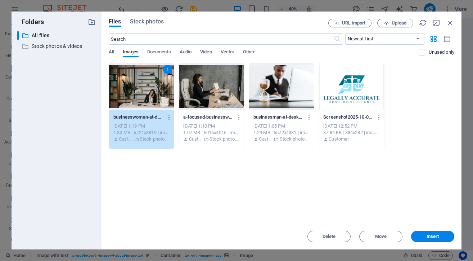
click at [145, 96] on div "1" at bounding box center [141, 86] width 65 height 47
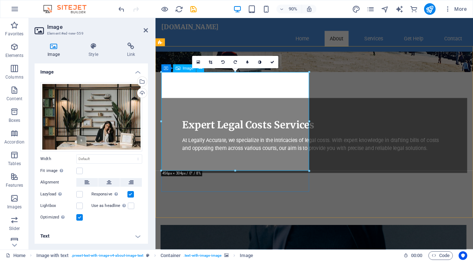
click at [200, 68] on div "16:10 16:9 4:3 1:1 1:2 0" at bounding box center [235, 62] width 86 height 12
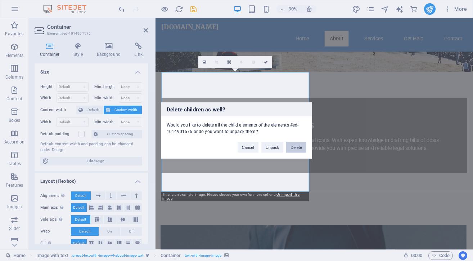
click at [299, 145] on button "Delete" at bounding box center [296, 147] width 20 height 11
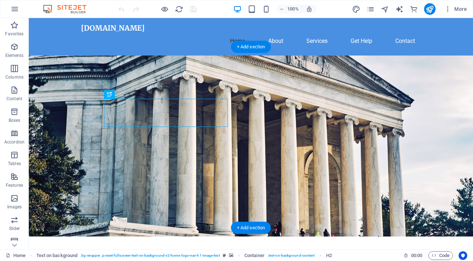
click at [295, 138] on figure at bounding box center [251, 145] width 444 height 181
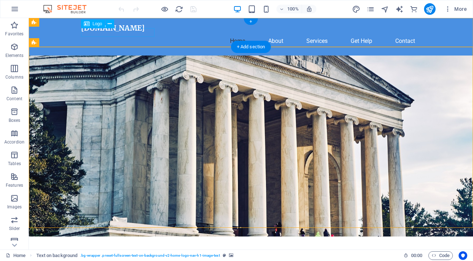
click at [109, 31] on div "[DOMAIN_NAME]" at bounding box center [251, 28] width 340 height 9
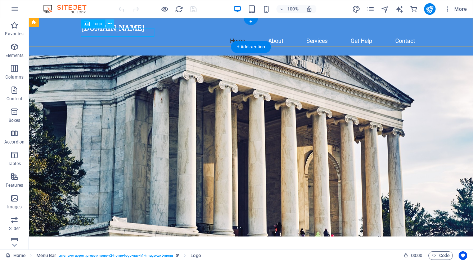
click at [108, 23] on icon at bounding box center [110, 24] width 4 height 8
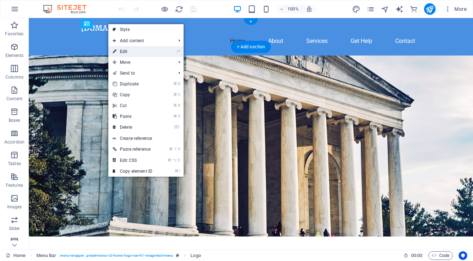
click at [126, 51] on link "⏎ Edit" at bounding box center [132, 51] width 48 height 11
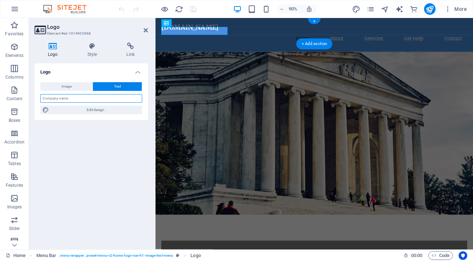
click at [64, 97] on input "text" at bounding box center [91, 98] width 102 height 9
type input "Legally"
type input "Legally Accurate Cost Consultants"
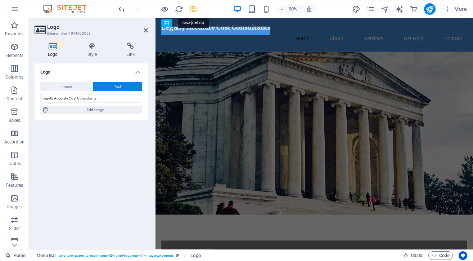
click at [192, 6] on icon "save" at bounding box center [193, 9] width 8 height 8
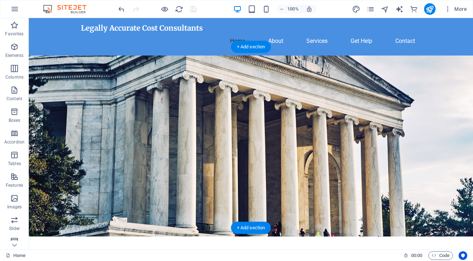
click at [305, 129] on figure at bounding box center [251, 145] width 444 height 181
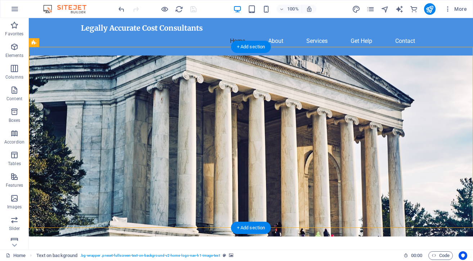
click at [305, 129] on figure at bounding box center [251, 145] width 444 height 181
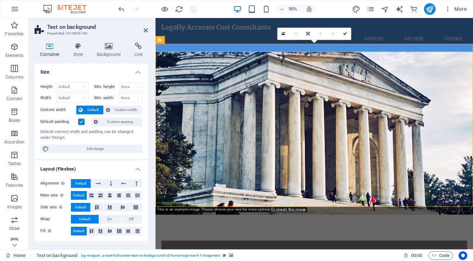
scroll to position [25, 0]
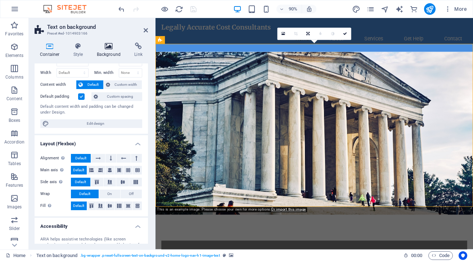
click at [108, 43] on icon at bounding box center [108, 45] width 35 height 7
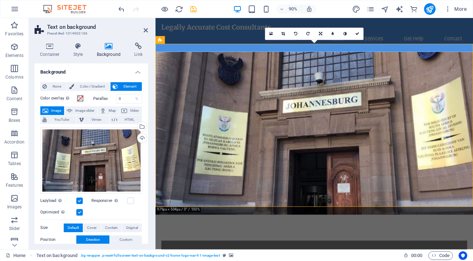
click at [416, 179] on figure at bounding box center [332, 145] width 353 height 181
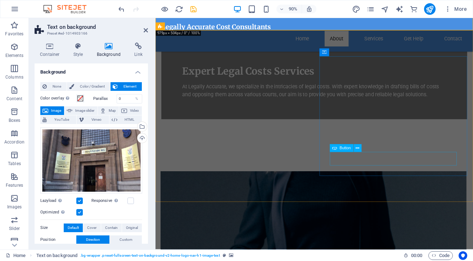
scroll to position [186, 0]
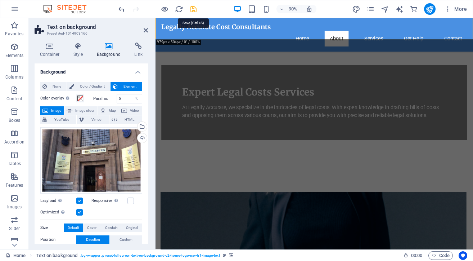
click at [194, 8] on icon "save" at bounding box center [193, 9] width 8 height 8
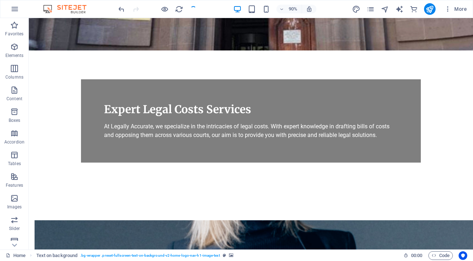
checkbox input "false"
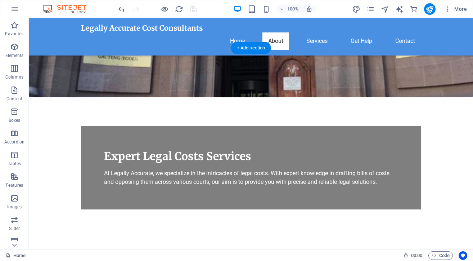
scroll to position [180, 0]
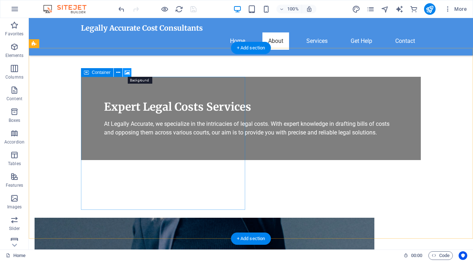
click at [126, 70] on icon at bounding box center [127, 73] width 5 height 8
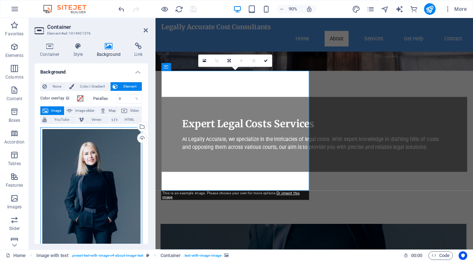
click at [107, 182] on div "Drag files here, click to choose files or select files from Files or our free s…" at bounding box center [91, 194] width 102 height 135
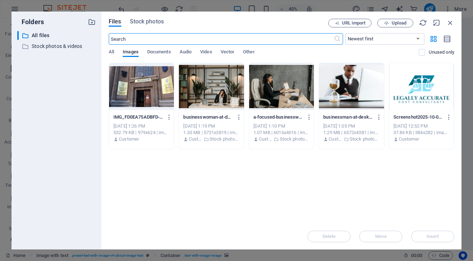
click at [203, 90] on div at bounding box center [211, 86] width 65 height 47
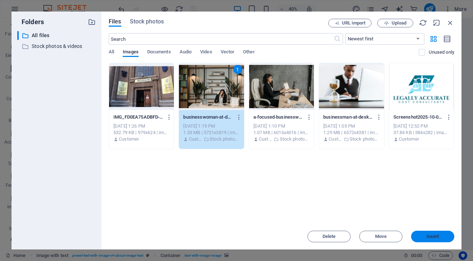
click at [432, 232] on button "Insert" at bounding box center [432, 236] width 43 height 12
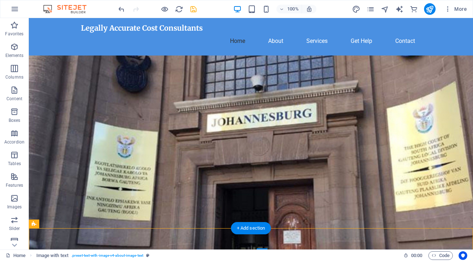
scroll to position [0, 0]
click at [353, 137] on figure at bounding box center [251, 160] width 444 height 210
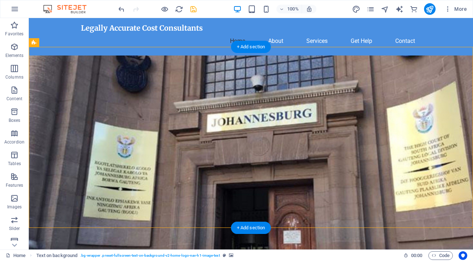
click at [353, 137] on figure at bounding box center [251, 160] width 444 height 210
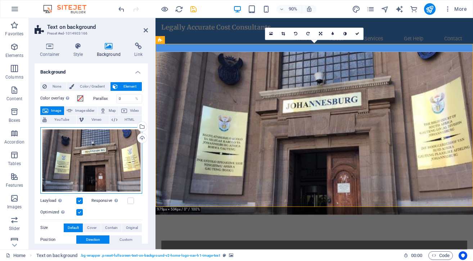
click at [98, 157] on div "Drag files here, click to choose files or select files from Files or our free s…" at bounding box center [91, 160] width 102 height 66
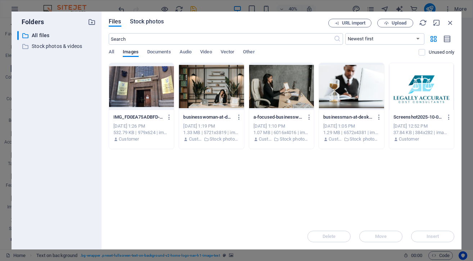
click at [140, 22] on span "Stock photos" at bounding box center [147, 21] width 34 height 9
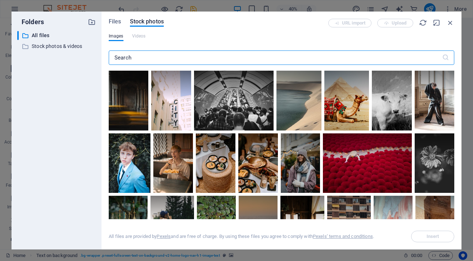
click at [125, 57] on input "text" at bounding box center [275, 57] width 333 height 14
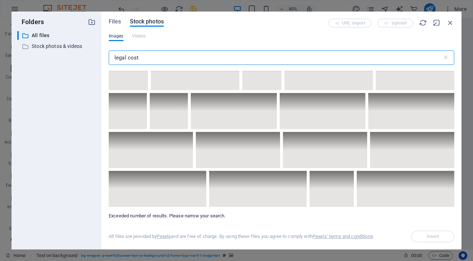
scroll to position [6194, 0]
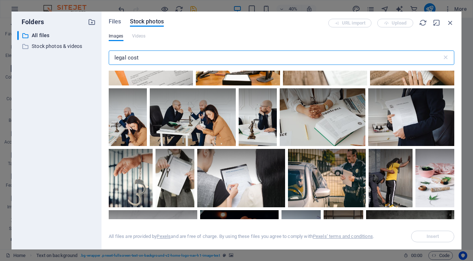
drag, startPoint x: 144, startPoint y: 57, endPoint x: 100, endPoint y: 57, distance: 44.7
click at [100, 57] on div "Folders ​ All files All files ​ Stock photos & videos Stock photos & videos Fil…" at bounding box center [237, 131] width 450 height 238
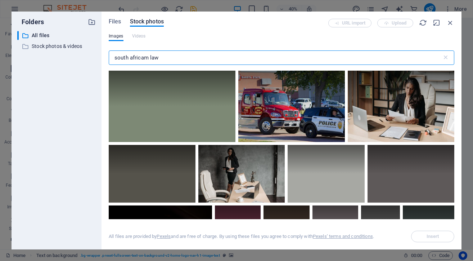
click at [148, 58] on input "south africam law" at bounding box center [275, 57] width 333 height 14
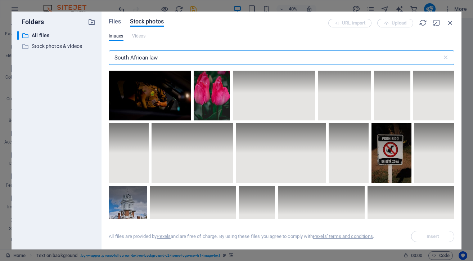
scroll to position [2783, 0]
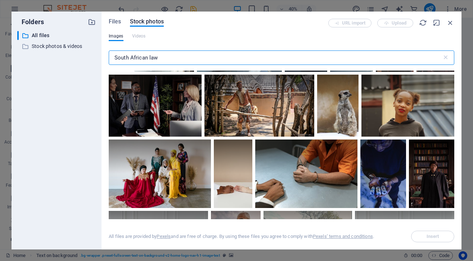
drag, startPoint x: 162, startPoint y: 55, endPoint x: 82, endPoint y: 55, distance: 79.6
click at [82, 55] on div "Folders ​ All files All files ​ Stock photos & videos Stock photos & videos Fil…" at bounding box center [237, 131] width 450 height 238
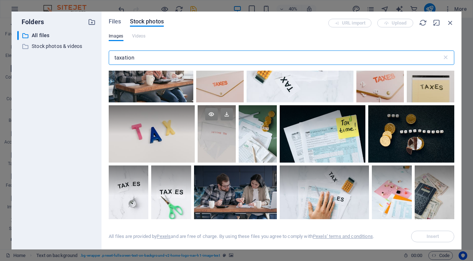
scroll to position [2224, 0]
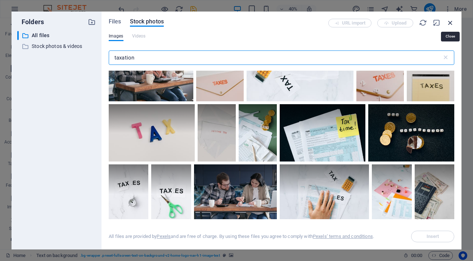
type input "taxation"
click at [449, 21] on icon "button" at bounding box center [451, 23] width 8 height 8
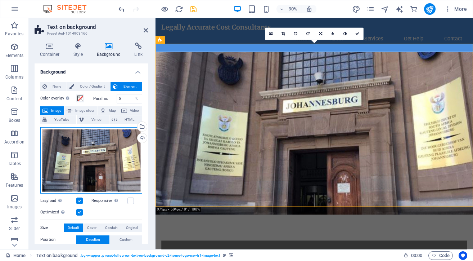
click at [88, 155] on div "Drag files here, click to choose files or select files from Files or our free s…" at bounding box center [91, 160] width 102 height 66
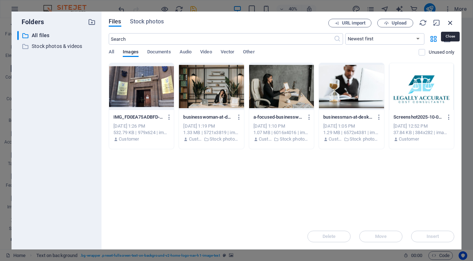
click at [451, 21] on icon "button" at bounding box center [451, 23] width 8 height 8
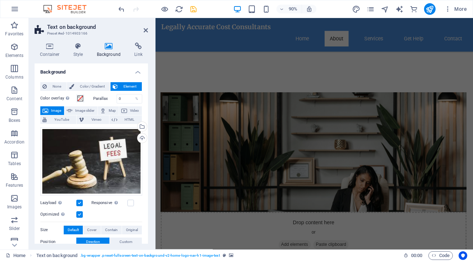
scroll to position [287, 0]
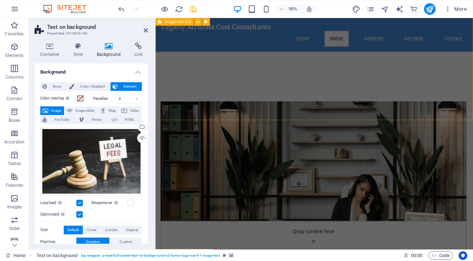
click at [421, 121] on div "Drop content here or Add elements Paste clipboard About Us At Legally Accurate,…" at bounding box center [332, 255] width 353 height 346
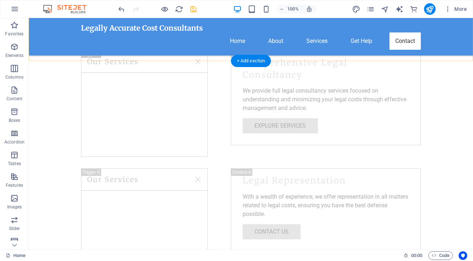
scroll to position [1179, 0]
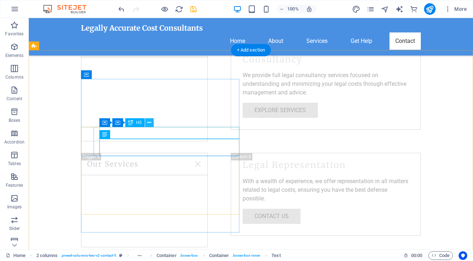
click at [149, 121] on icon at bounding box center [149, 123] width 4 height 8
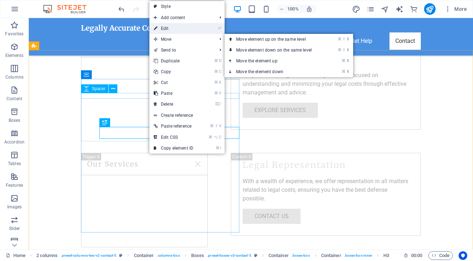
click at [163, 26] on link "⏎ Edit" at bounding box center [173, 28] width 48 height 11
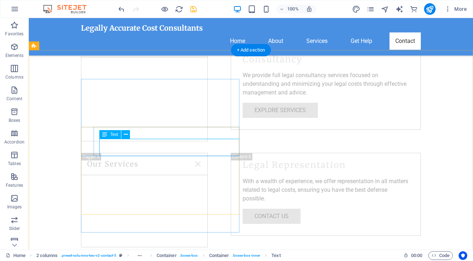
drag, startPoint x: 109, startPoint y: 149, endPoint x: 139, endPoint y: 166, distance: 34.2
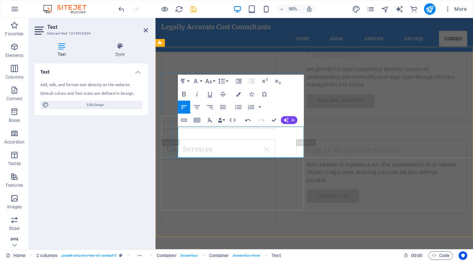
drag, startPoint x: 252, startPoint y: 162, endPoint x: 211, endPoint y: 159, distance: 41.9
drag, startPoint x: 220, startPoint y: 169, endPoint x: 177, endPoint y: 169, distance: 43.6
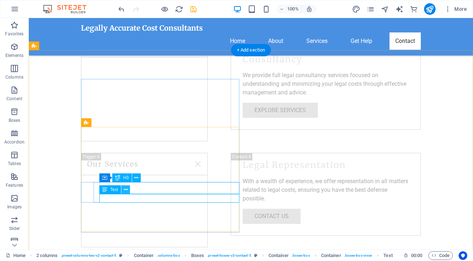
click at [125, 189] on icon at bounding box center [126, 190] width 4 height 8
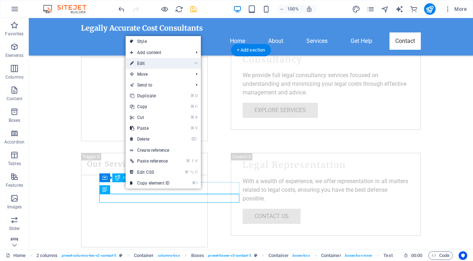
click at [143, 62] on link "⏎ Edit" at bounding box center [150, 63] width 48 height 11
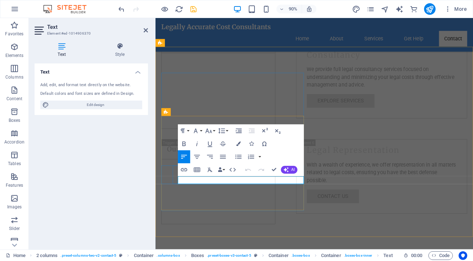
click at [234, 157] on button "Unordered List" at bounding box center [238, 156] width 12 height 13
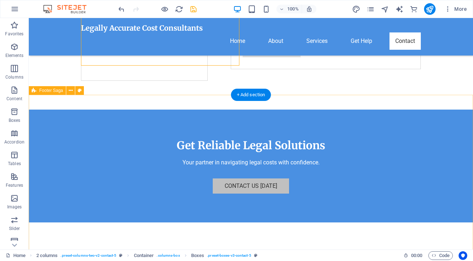
scroll to position [1348, 0]
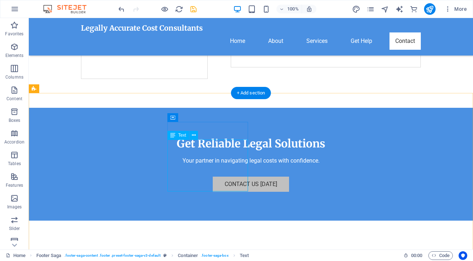
click at [193, 133] on icon at bounding box center [194, 135] width 4 height 8
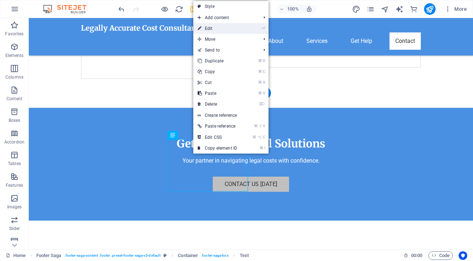
click at [208, 26] on link "⏎ Edit" at bounding box center [217, 28] width 48 height 11
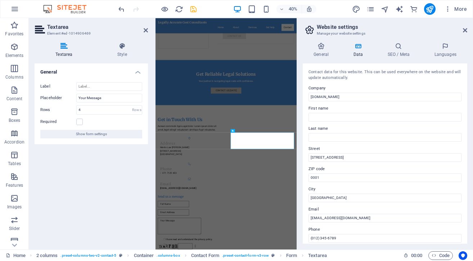
scroll to position [1012, 0]
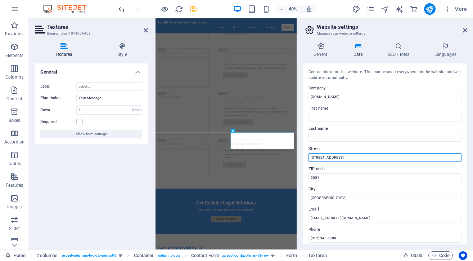
drag, startPoint x: 445, startPoint y: 176, endPoint x: 484, endPoint y: 367, distance: 194.6
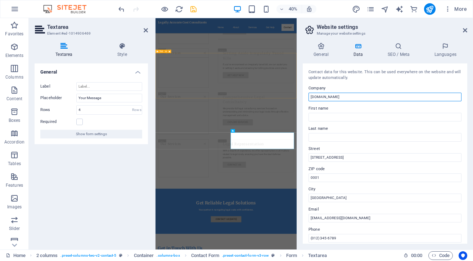
drag, startPoint x: 502, startPoint y: 115, endPoint x: 496, endPoint y: 214, distance: 99.6
type input "Legally Accurate Legal Cost Consultants"
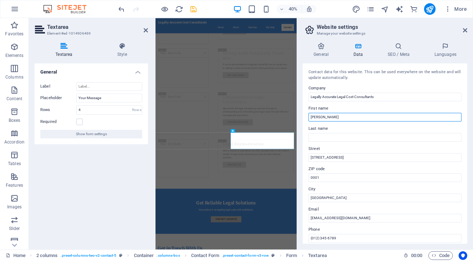
drag, startPoint x: 350, startPoint y: 116, endPoint x: 319, endPoint y: 115, distance: 30.6
click at [319, 115] on input "Cora van der Merwe" at bounding box center [385, 117] width 153 height 9
type input "Cora"
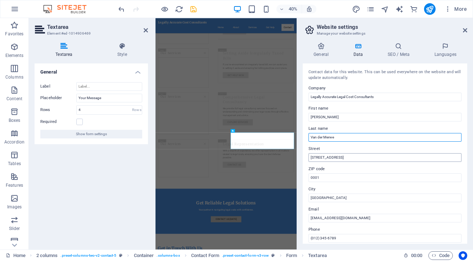
type input "Van der Merwe"
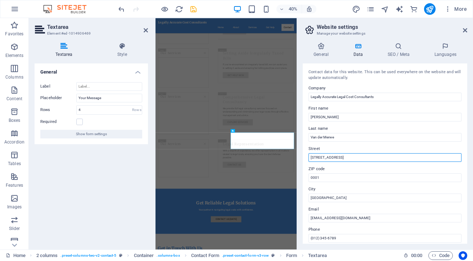
drag, startPoint x: 319, startPoint y: 157, endPoint x: 306, endPoint y: 157, distance: 12.6
click at [306, 157] on div "Contact data for this website. This can be used everywhere on the website and w…" at bounding box center [385, 153] width 165 height 180
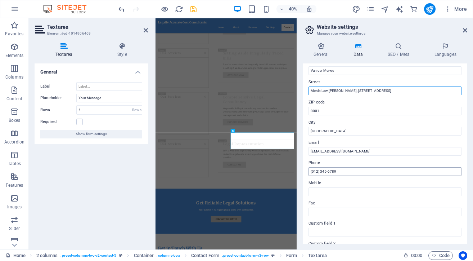
scroll to position [71, 0]
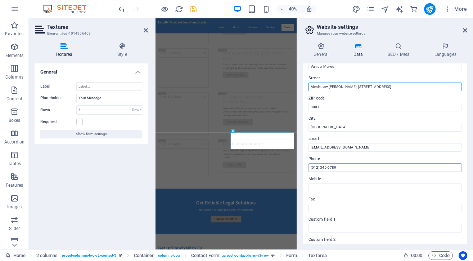
type input "Menlo Law [PERSON_NAME], [STREET_ADDRESS]"
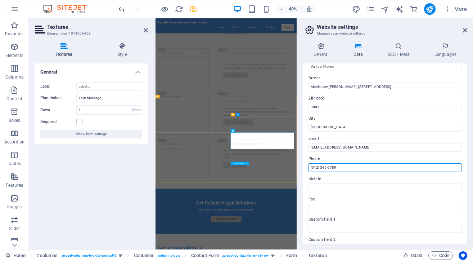
drag, startPoint x: 493, startPoint y: 184, endPoint x: 496, endPoint y: 394, distance: 210.7
type input "("
type input "071 7129453"
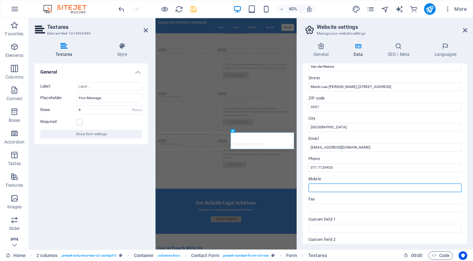
click at [318, 188] on input "Mobile" at bounding box center [385, 187] width 153 height 9
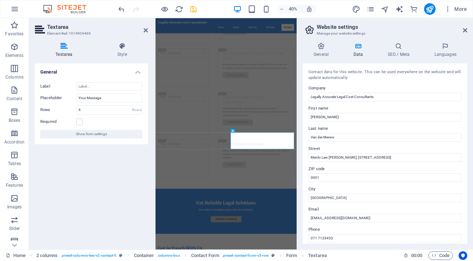
scroll to position [0, 0]
type input "071 7129453"
click at [319, 50] on h4 "General" at bounding box center [323, 49] width 40 height 15
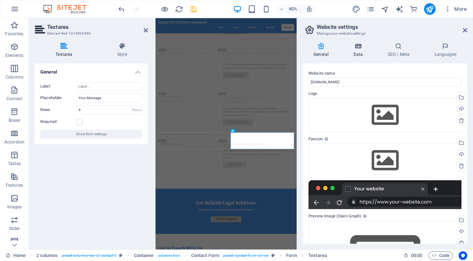
click at [355, 49] on icon at bounding box center [357, 45] width 31 height 7
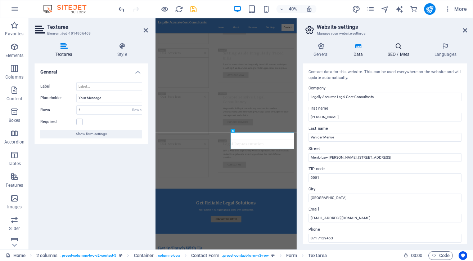
click at [399, 51] on h4 "SEO / Meta" at bounding box center [400, 49] width 47 height 15
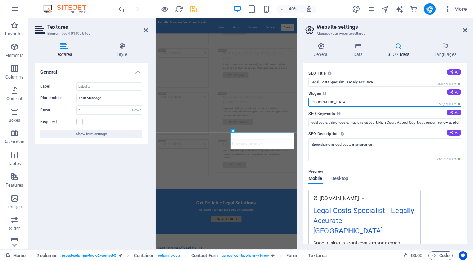
drag, startPoint x: 480, startPoint y: 121, endPoint x: 504, endPoint y: 226, distance: 108.3
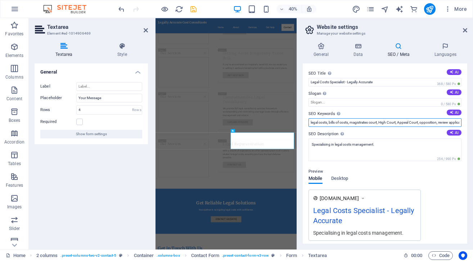
click at [344, 120] on input "legal costs, bills of costs, magistrates court, High Court, Appeal Court, oppos…" at bounding box center [385, 122] width 153 height 9
drag, startPoint x: 359, startPoint y: 123, endPoint x: 330, endPoint y: 123, distance: 29.5
click at [330, 123] on input "legal costs, bills of costs, magistrates court, High Court, Appeal Court, oppos…" at bounding box center [385, 122] width 153 height 9
click at [399, 122] on input "legal costs, notice of intention to tax a bill of costs, opposition of bills of…" at bounding box center [385, 122] width 153 height 9
click at [393, 122] on input "legal costs, notice of intention to tax a bill of costs, opposition of bills of…" at bounding box center [385, 122] width 153 height 9
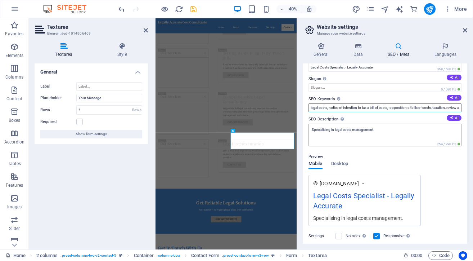
scroll to position [17, 0]
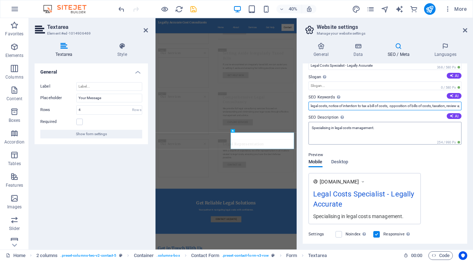
type input "legal costs, notice of intention to tax a bill of costs, opposition of bills of…"
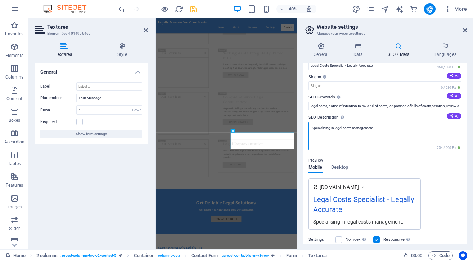
drag, startPoint x: 378, startPoint y: 126, endPoint x: 306, endPoint y: 127, distance: 72.4
click at [306, 127] on div "SEO Title The title of your website - make it something that stands out in sear…" at bounding box center [385, 153] width 165 height 180
click at [380, 124] on textarea "Specialising in legal costs management." at bounding box center [385, 136] width 153 height 28
drag, startPoint x: 375, startPoint y: 128, endPoint x: 354, endPoint y: 128, distance: 21.6
click at [354, 128] on textarea "Specialising in legal costs management." at bounding box center [385, 136] width 153 height 28
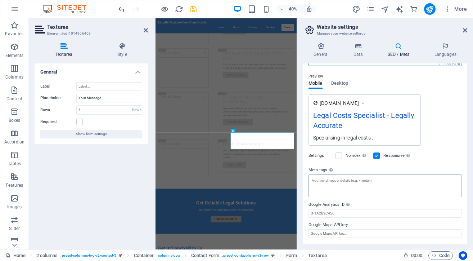
scroll to position [100, 0]
type textarea "Specialising in legal costs ."
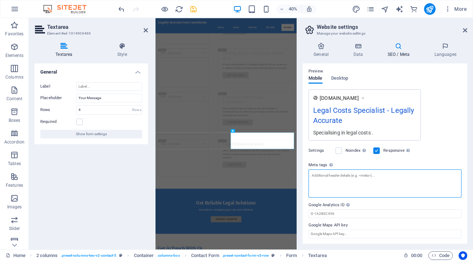
scroll to position [89, 0]
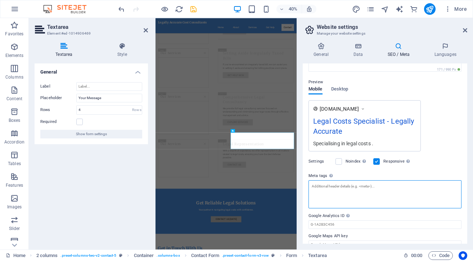
click at [328, 180] on textarea "Meta tags Enter HTML code here that will be placed inside the tags of your webs…" at bounding box center [385, 194] width 153 height 28
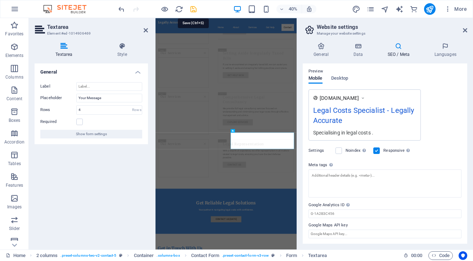
scroll to position [95, 0]
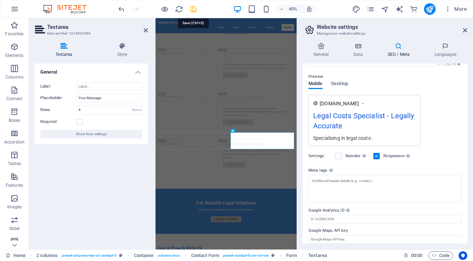
click at [194, 8] on icon "save" at bounding box center [193, 9] width 8 height 8
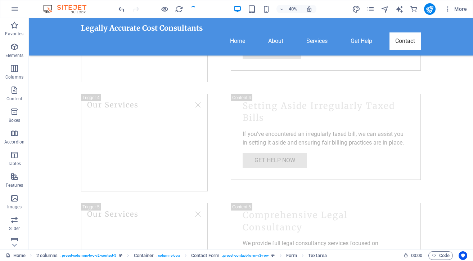
checkbox input "false"
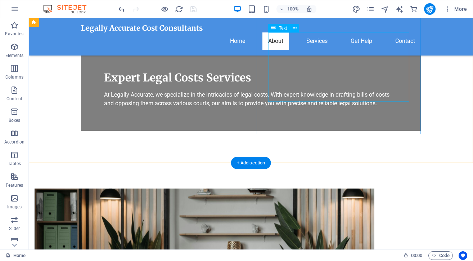
scroll to position [255, 0]
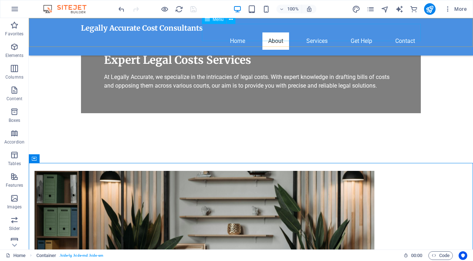
click at [315, 32] on nav "Home About Services Get Help Contact" at bounding box center [251, 40] width 340 height 17
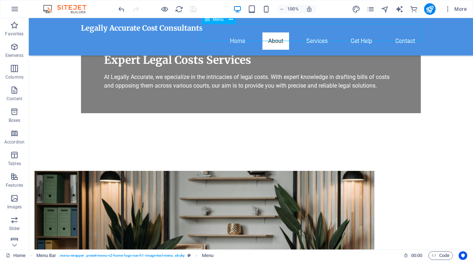
click at [310, 32] on nav "Home About Services Get Help Contact" at bounding box center [251, 40] width 340 height 17
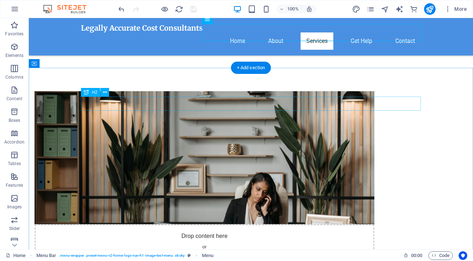
scroll to position [351, 0]
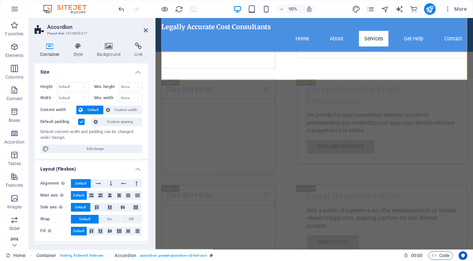
scroll to position [1001, 0]
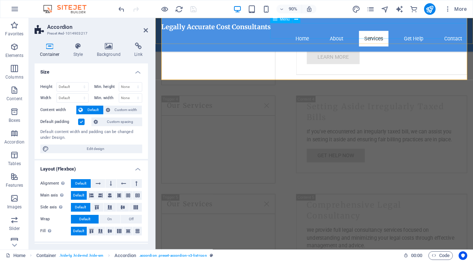
click at [317, 32] on nav "Home About Services Get Help Contact" at bounding box center [332, 40] width 340 height 17
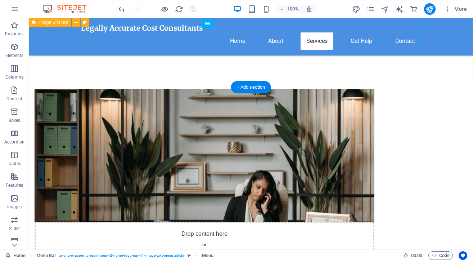
scroll to position [331, 0]
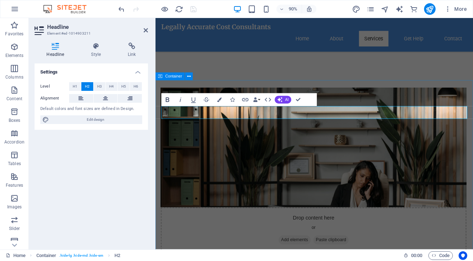
click at [167, 99] on icon "button" at bounding box center [168, 100] width 4 height 5
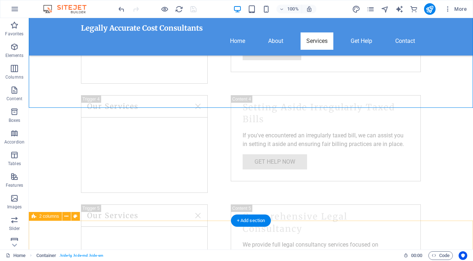
scroll to position [1009, 0]
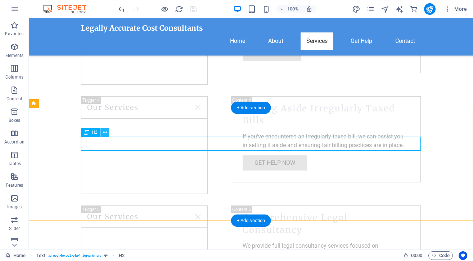
click at [103, 131] on icon at bounding box center [105, 133] width 4 height 8
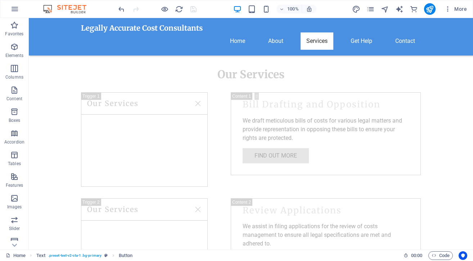
scroll to position [708, 0]
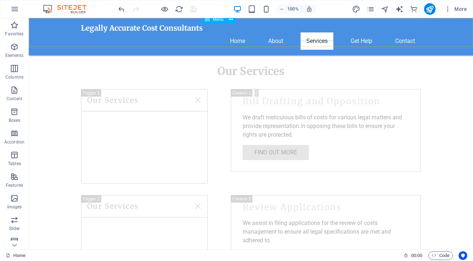
click at [356, 32] on nav "Home About Services Get Help Contact" at bounding box center [251, 40] width 340 height 17
click at [358, 32] on nav "Home About Services Get Help Contact" at bounding box center [251, 40] width 340 height 17
click at [272, 32] on nav "Home About Services Get Help Contact" at bounding box center [251, 40] width 340 height 17
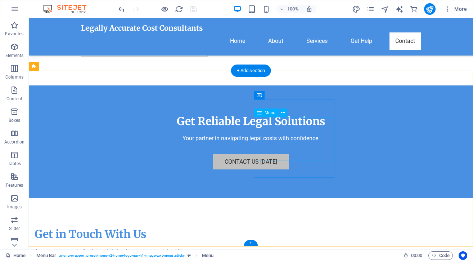
scroll to position [1367, 0]
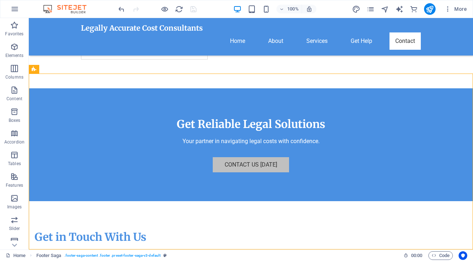
click at [206, 5] on div "100% More" at bounding box center [293, 9] width 353 height 12
